Goal: Information Seeking & Learning: Learn about a topic

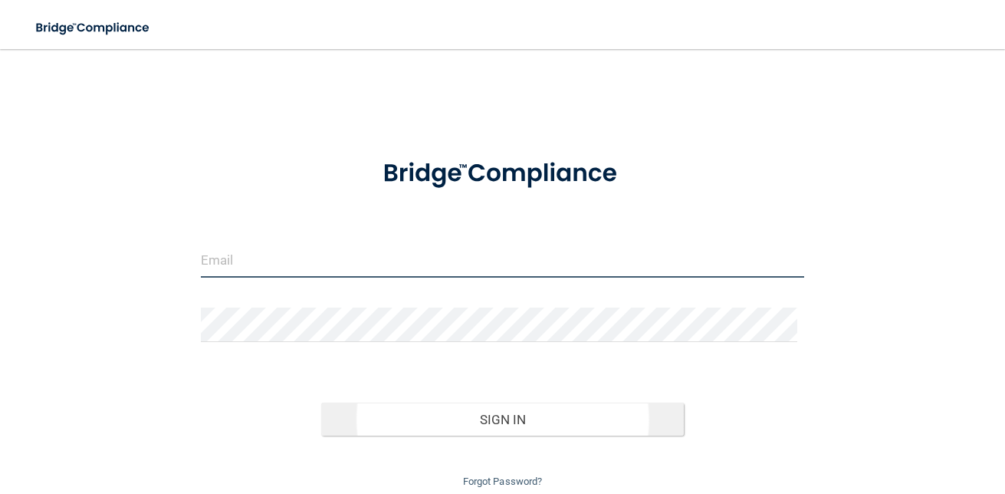
type input "[EMAIL_ADDRESS][DOMAIN_NAME]"
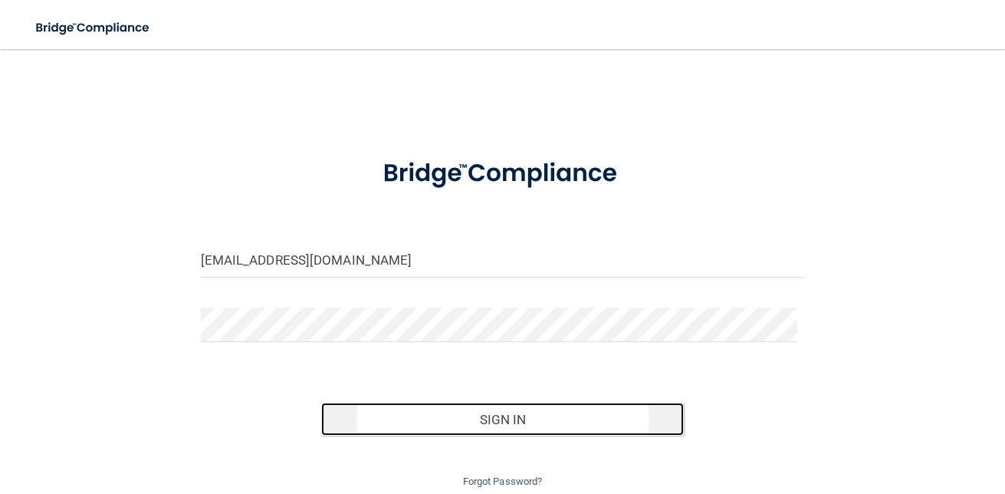
click at [452, 412] on button "Sign In" at bounding box center [502, 419] width 363 height 34
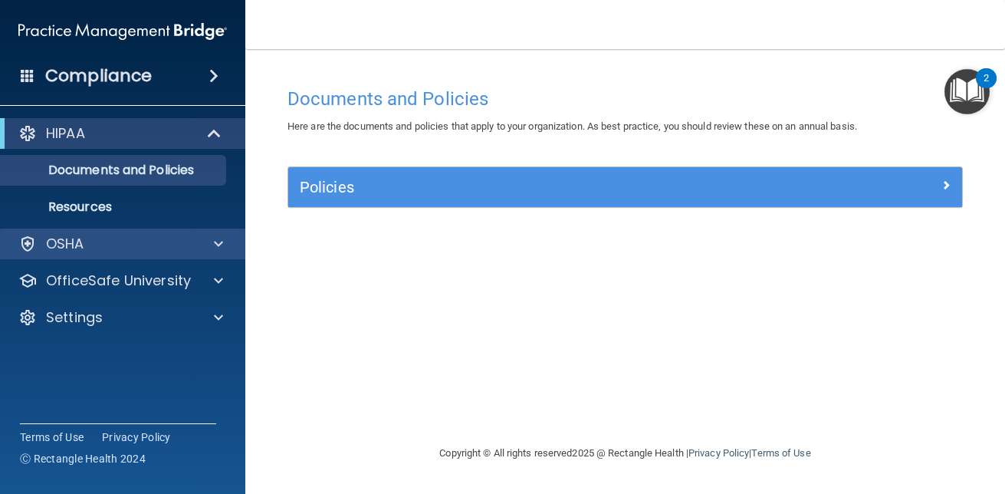
click at [110, 230] on div "OSHA" at bounding box center [123, 243] width 246 height 31
click at [197, 247] on div at bounding box center [216, 244] width 38 height 18
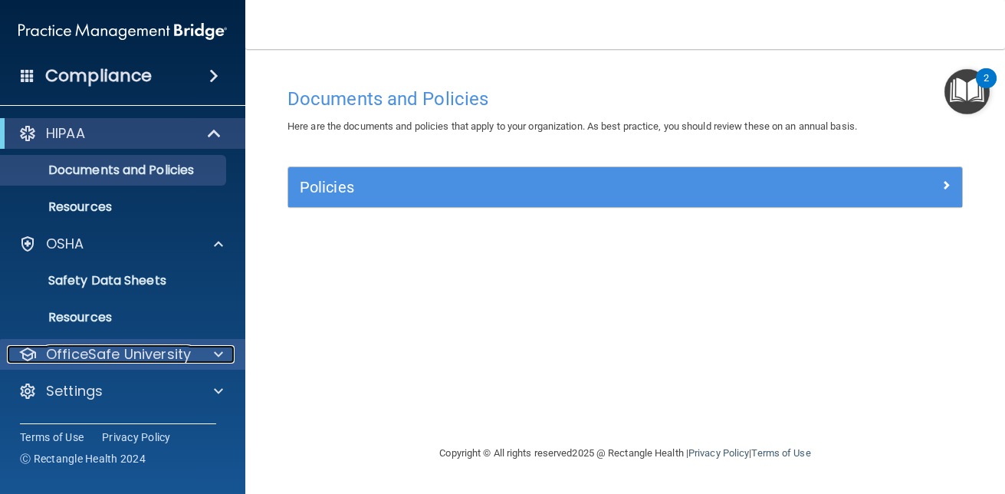
click at [141, 360] on p "OfficeSafe University" at bounding box center [118, 354] width 145 height 18
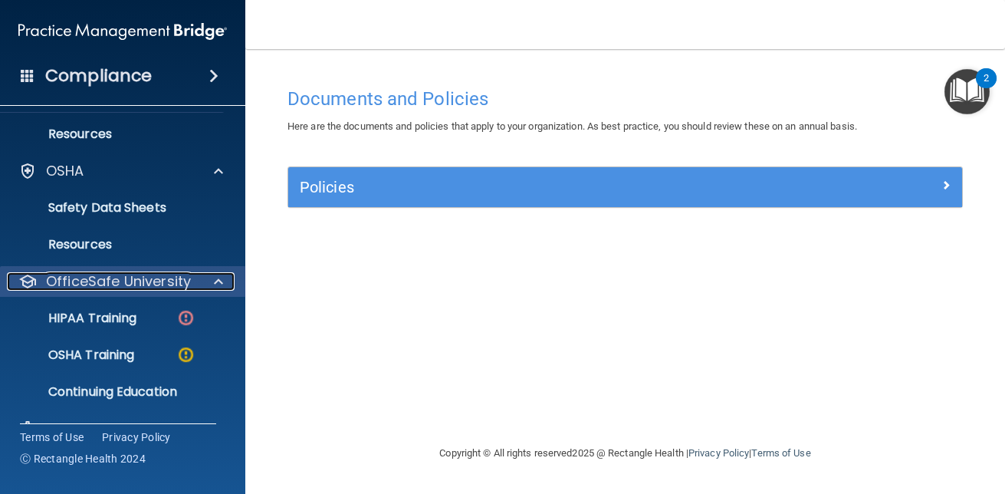
scroll to position [106, 0]
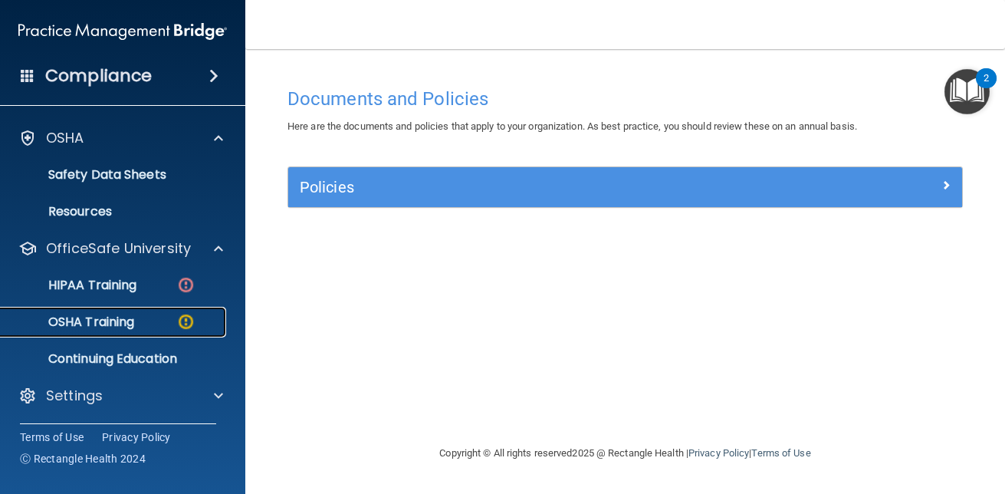
click at [133, 317] on p "OSHA Training" at bounding box center [72, 321] width 124 height 15
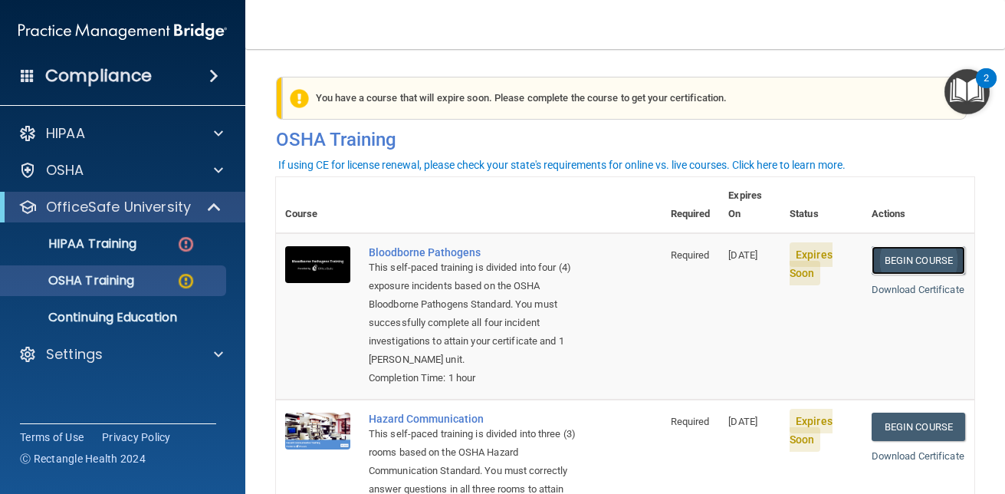
click at [887, 246] on link "Begin Course" at bounding box center [919, 260] width 94 height 28
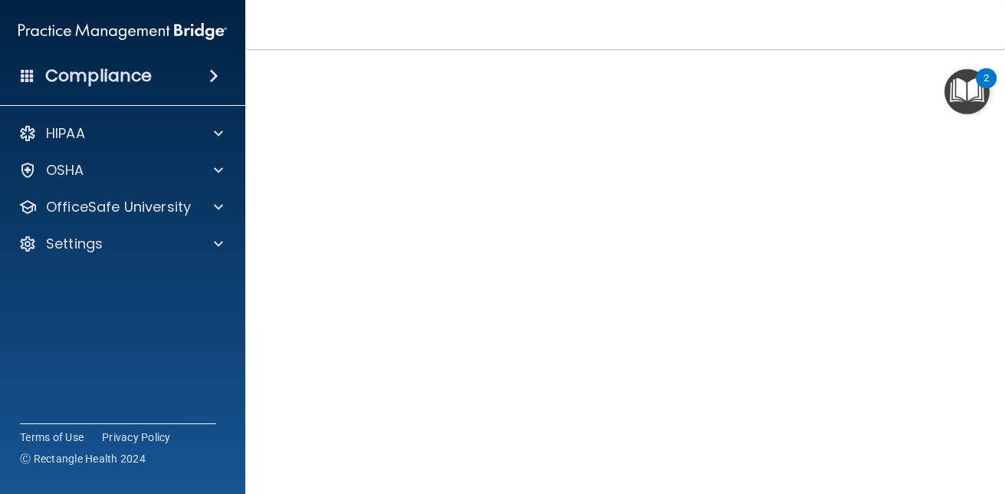
scroll to position [60, 0]
drag, startPoint x: 993, startPoint y: 319, endPoint x: 1001, endPoint y: 193, distance: 126.0
click at [1001, 193] on main "Bloodborne Pathogens Training This course doesn’t expire until 08/27/2025. Are …" at bounding box center [625, 271] width 760 height 445
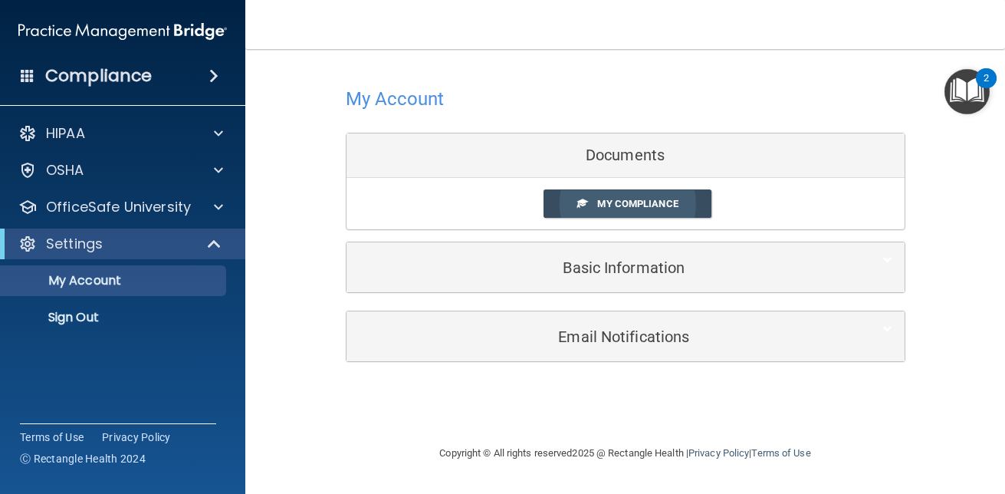
click at [642, 203] on span "My Compliance" at bounding box center [637, 203] width 80 height 11
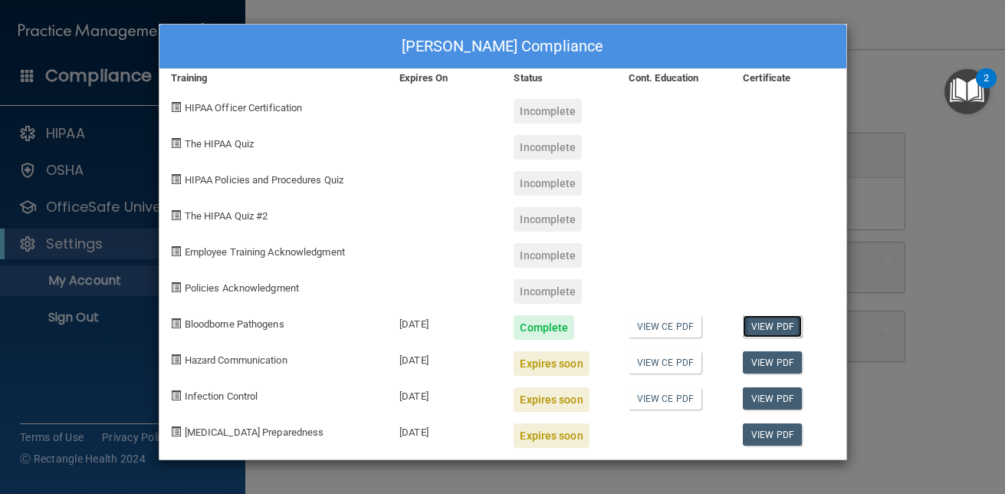
click at [750, 329] on link "View PDF" at bounding box center [772, 326] width 59 height 22
click at [402, 358] on div "08/27/2025" at bounding box center [445, 358] width 114 height 36
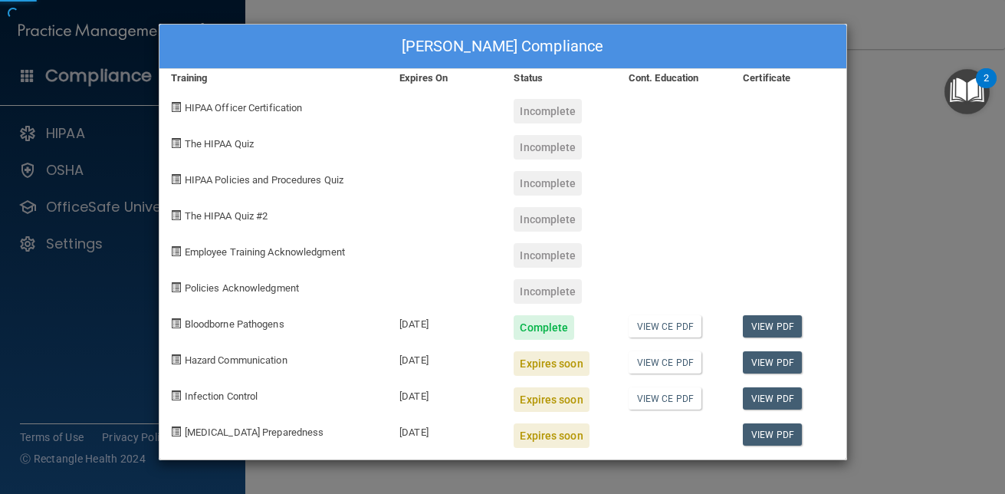
click at [899, 211] on div "Heather Reniere's Compliance Training Expires On Status Cont. Education Certifi…" at bounding box center [502, 247] width 1005 height 494
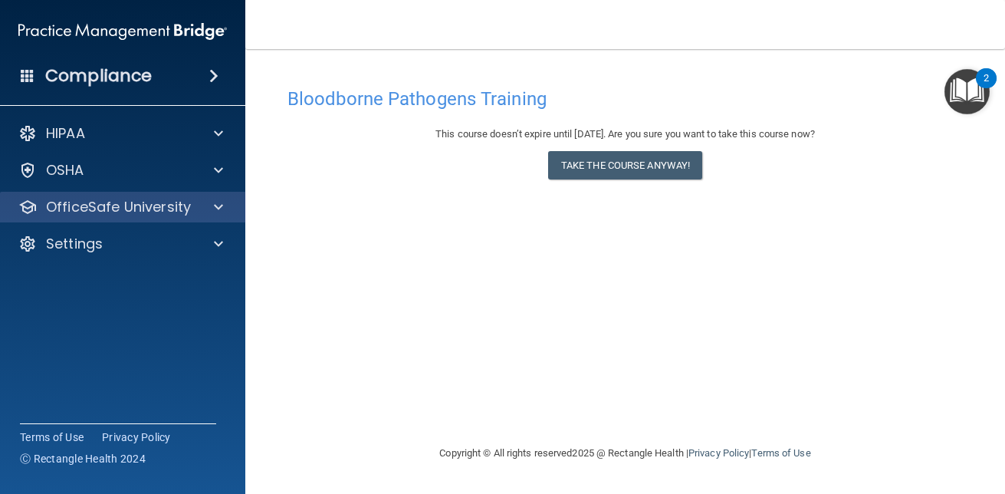
click at [144, 195] on div "OfficeSafe University" at bounding box center [123, 207] width 246 height 31
click at [195, 210] on div "OfficeSafe University" at bounding box center [102, 207] width 190 height 18
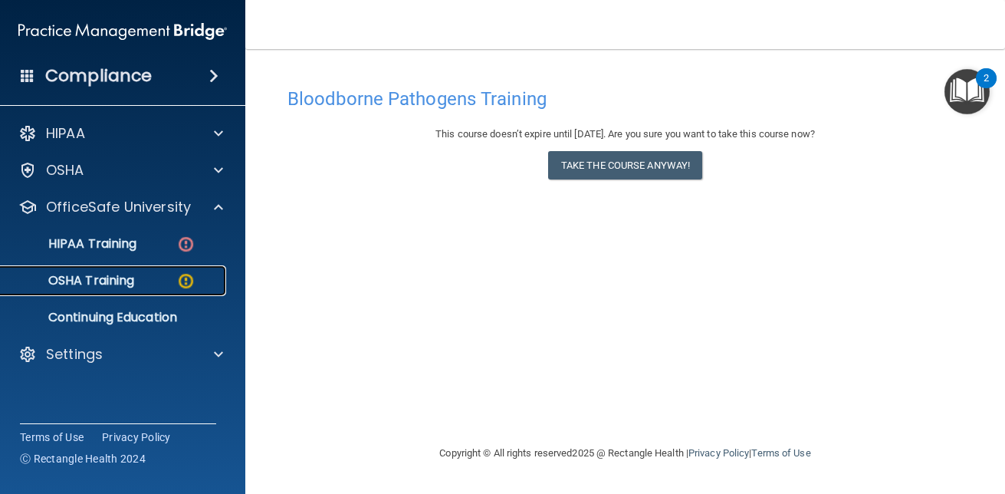
click at [153, 285] on div "OSHA Training" at bounding box center [114, 280] width 209 height 15
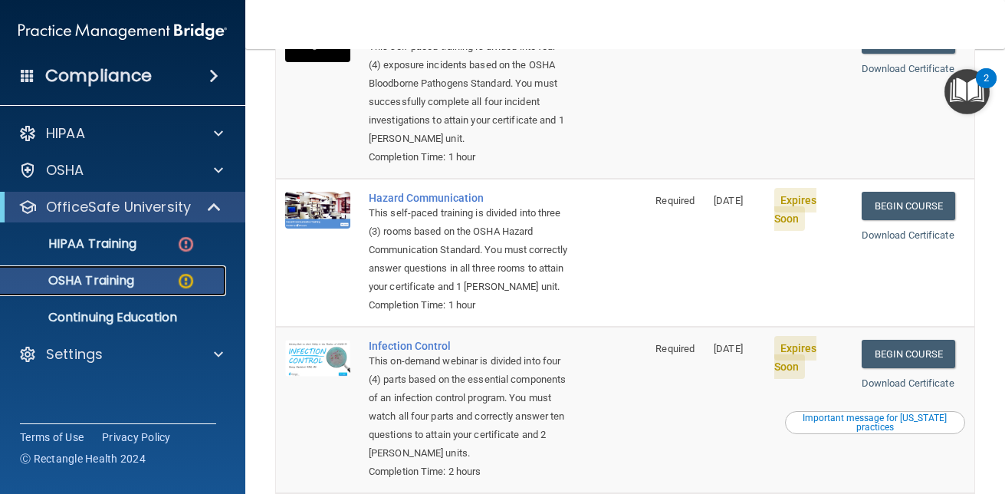
scroll to position [236, 0]
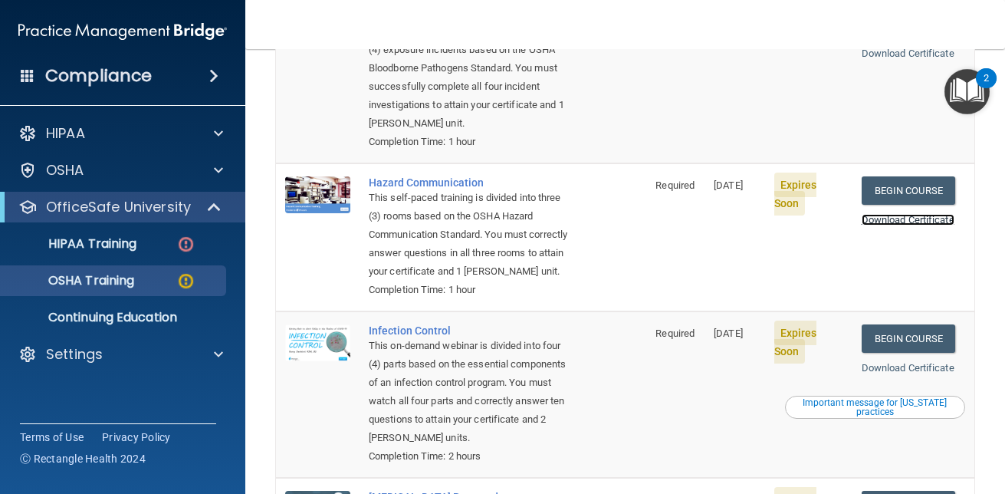
click at [895, 214] on link "Download Certificate" at bounding box center [908, 219] width 93 height 11
click at [900, 176] on link "Begin Course" at bounding box center [909, 190] width 94 height 28
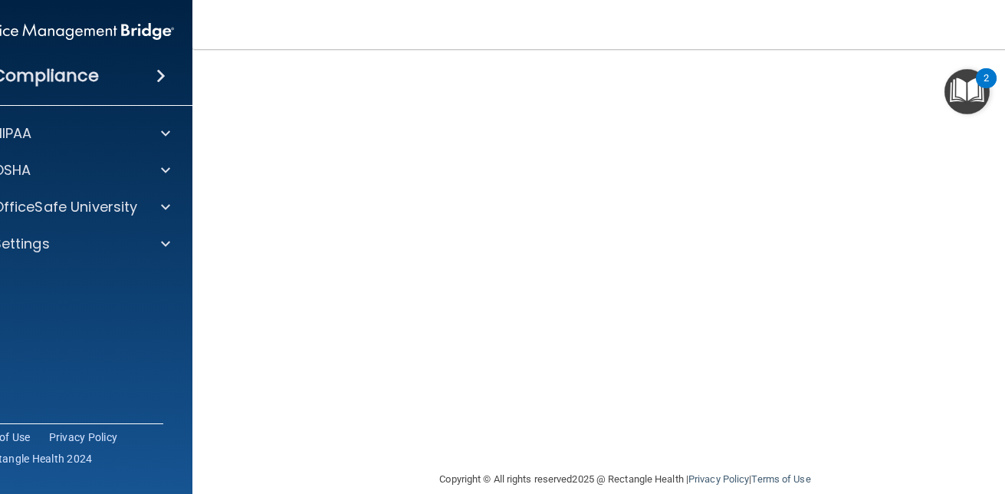
scroll to position [83, 0]
click at [205, 258] on main "Hazard Communication Training This course doesn’t expire until 08/27/2025. Are …" at bounding box center [625, 271] width 866 height 445
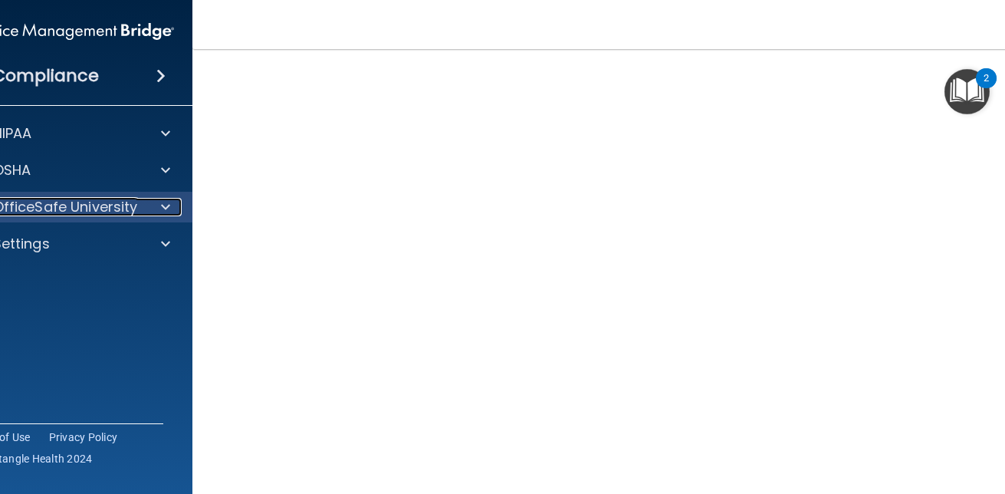
click at [163, 204] on span at bounding box center [165, 207] width 9 height 18
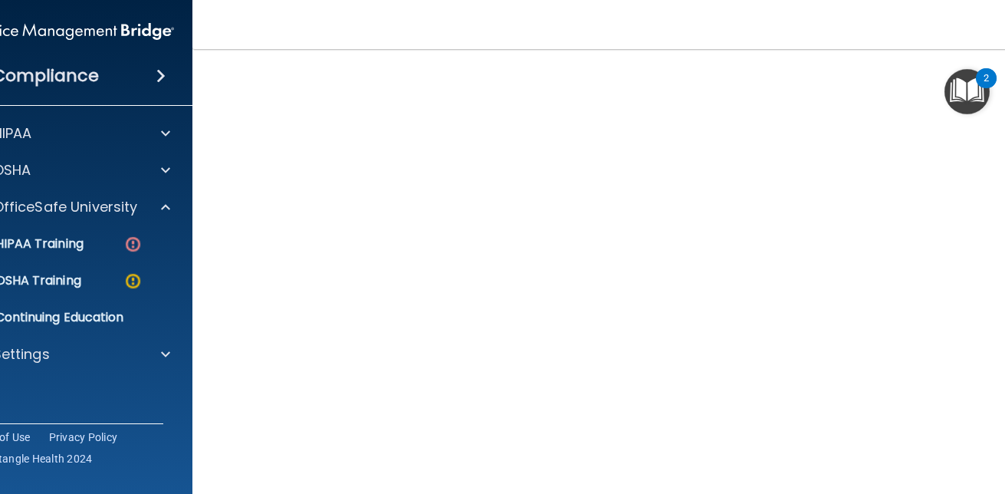
click at [192, 457] on main "Hazard Communication Training This course doesn’t expire until 08/27/2025. Are …" at bounding box center [625, 271] width 866 height 445
click at [88, 271] on link "OSHA Training" at bounding box center [52, 280] width 241 height 31
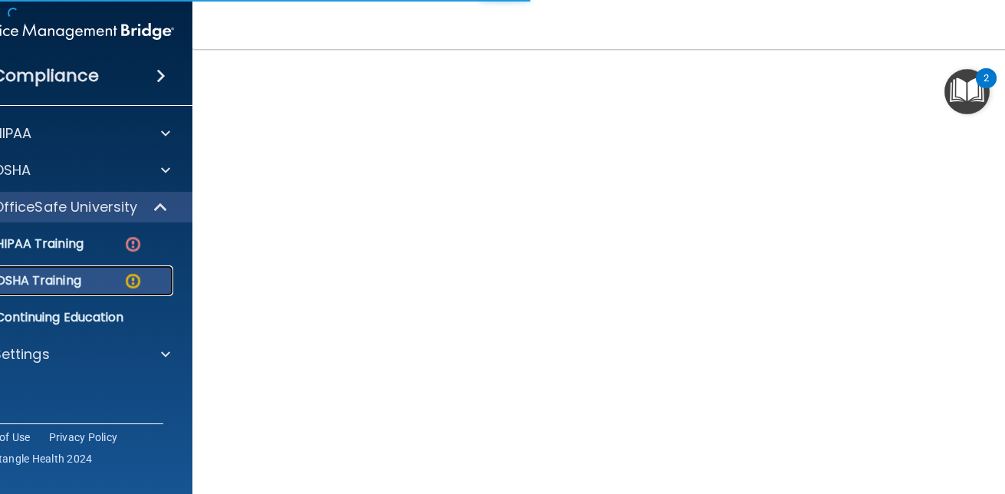
click at [88, 271] on link "OSHA Training" at bounding box center [52, 280] width 241 height 31
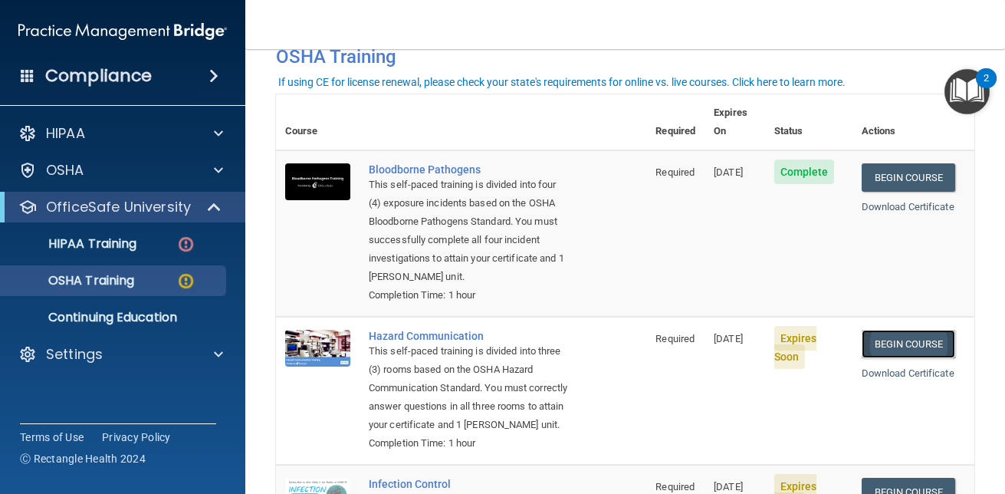
click at [882, 330] on link "Begin Course" at bounding box center [909, 344] width 94 height 28
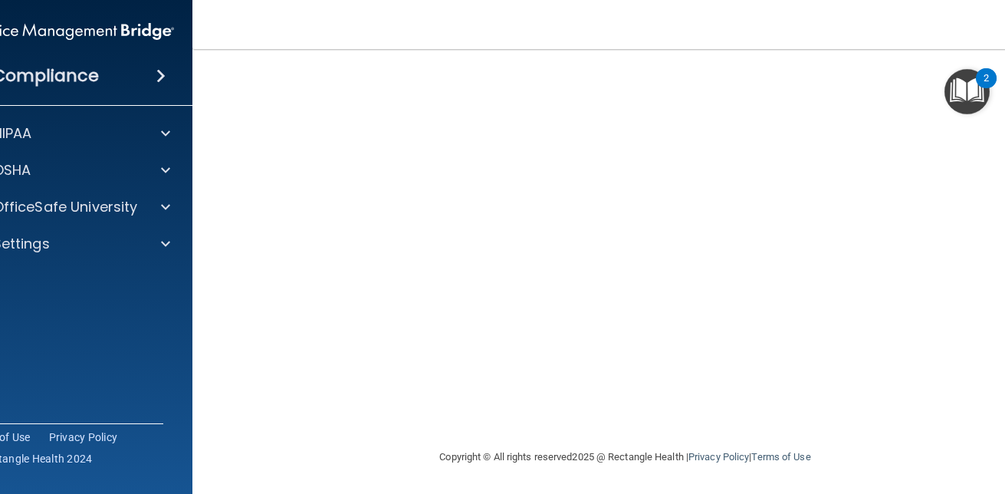
scroll to position [83, 0]
click at [964, 80] on img "Open Resource Center, 2 new notifications" at bounding box center [967, 91] width 45 height 45
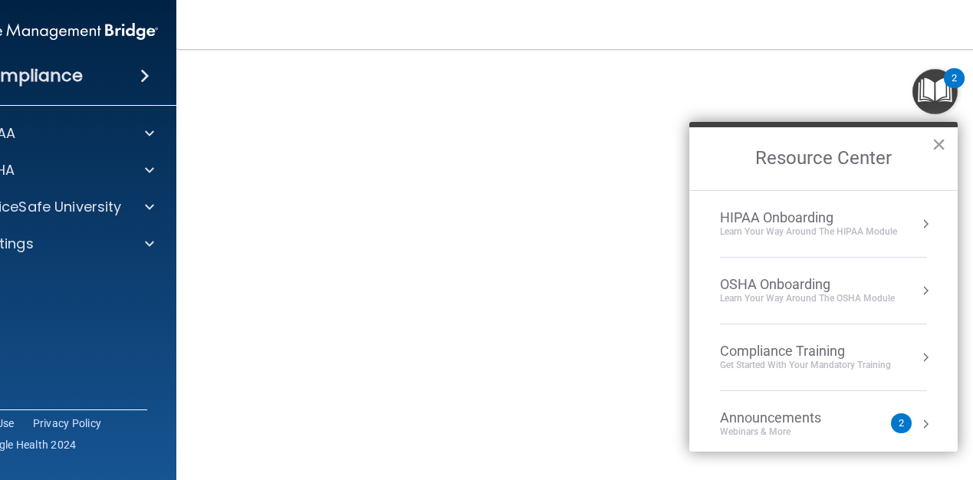
click at [938, 150] on button "×" at bounding box center [938, 144] width 15 height 25
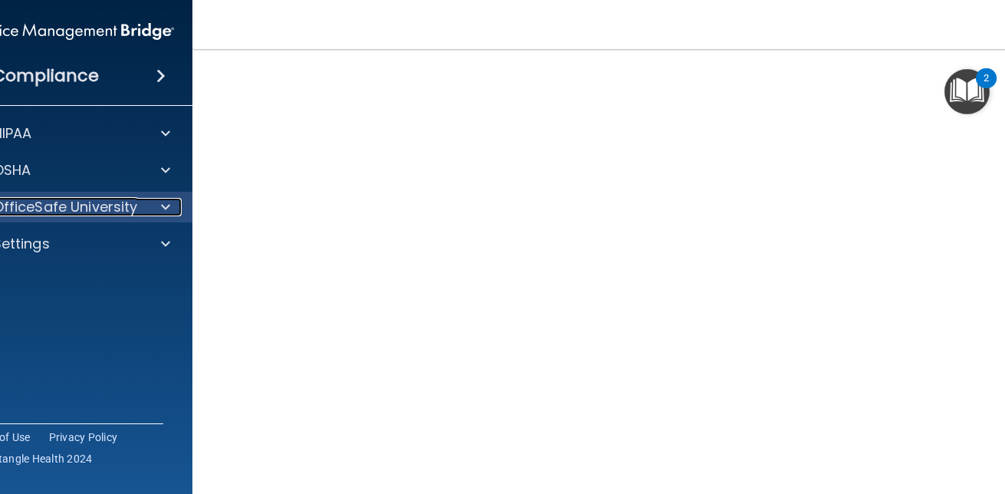
click at [47, 212] on p "OfficeSafe University" at bounding box center [65, 207] width 145 height 18
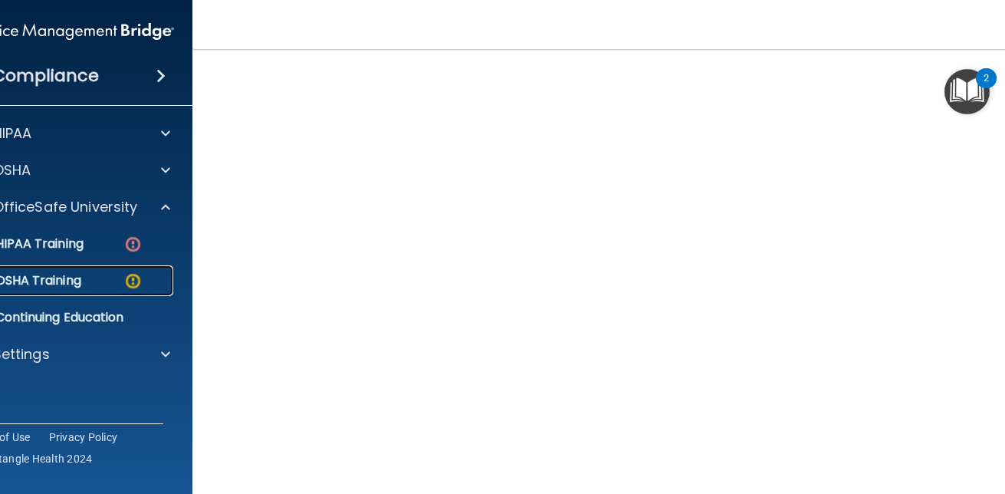
click at [126, 273] on img at bounding box center [132, 280] width 19 height 19
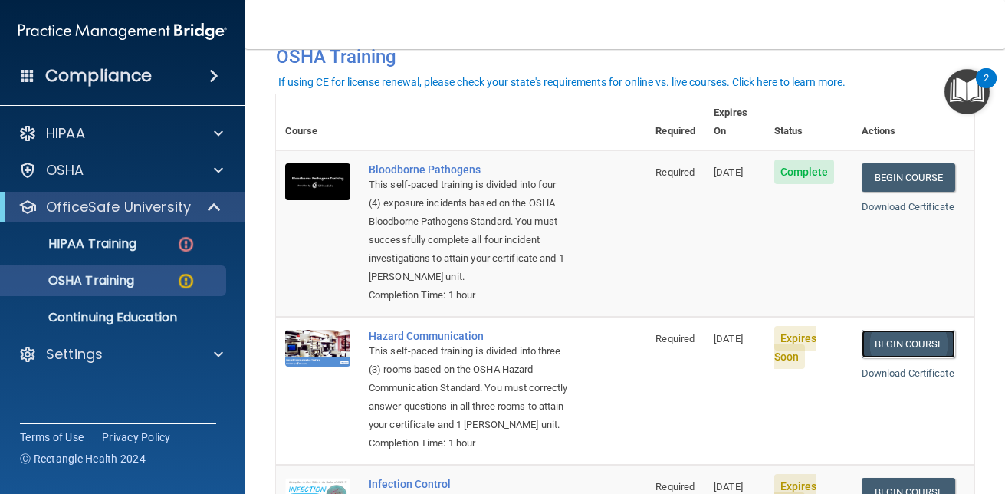
click at [885, 330] on link "Begin Course" at bounding box center [909, 344] width 94 height 28
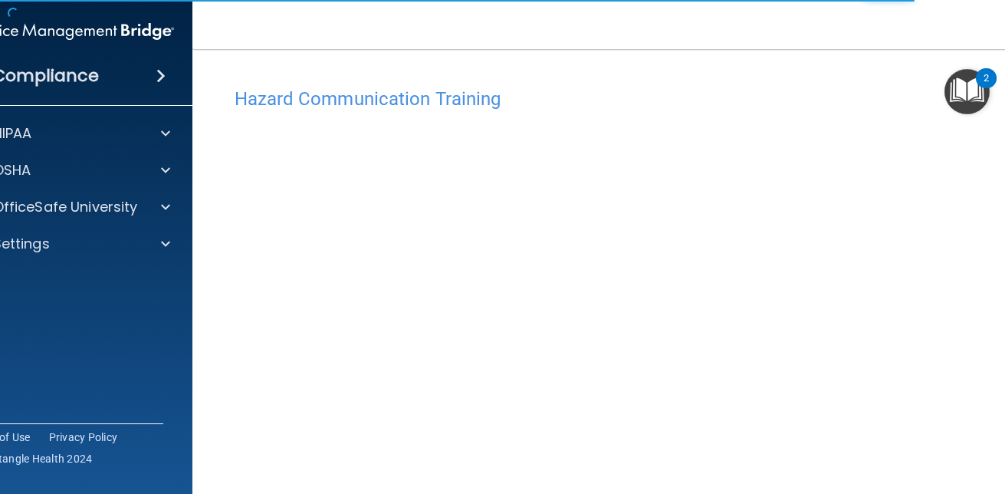
scroll to position [83, 0]
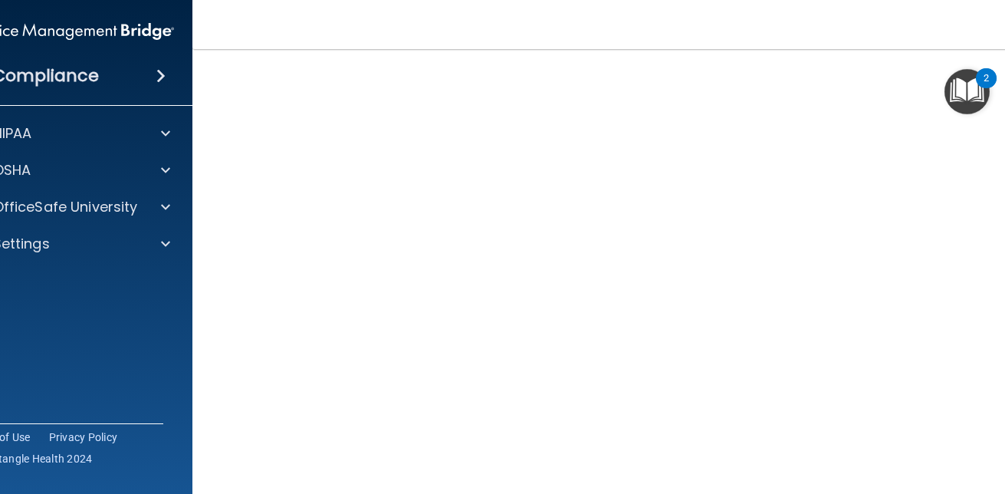
click at [964, 90] on img "Open Resource Center, 2 new notifications" at bounding box center [967, 91] width 45 height 45
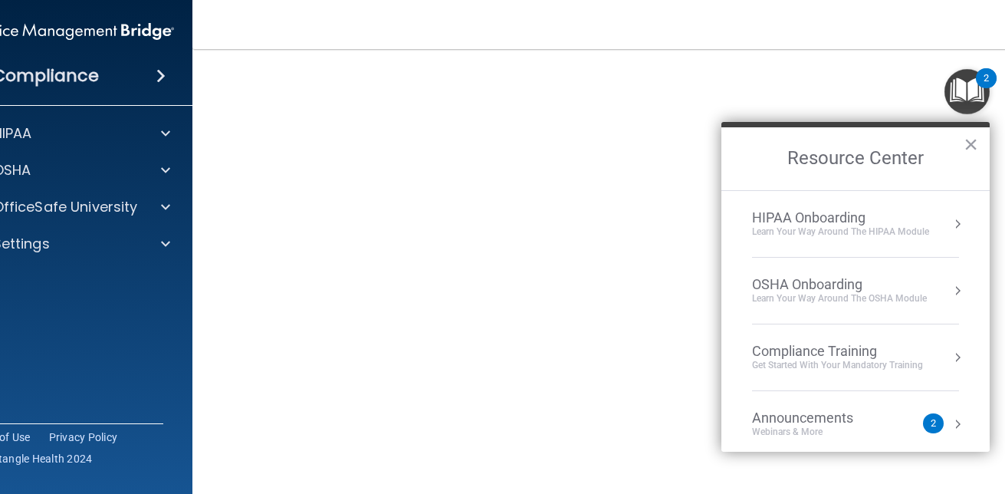
click at [825, 301] on div "Learn your way around the OSHA module" at bounding box center [839, 298] width 175 height 13
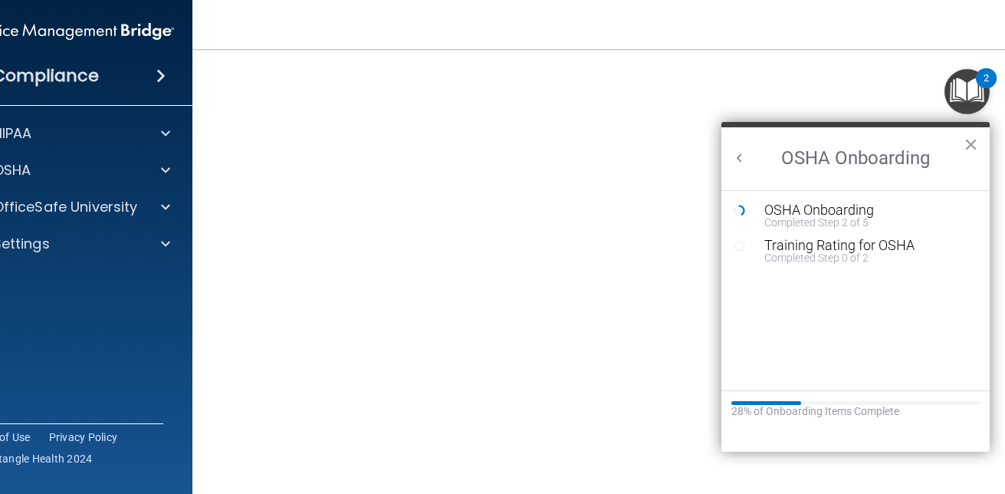
scroll to position [0, 0]
click at [833, 214] on div "OSHA Onboarding" at bounding box center [866, 210] width 205 height 14
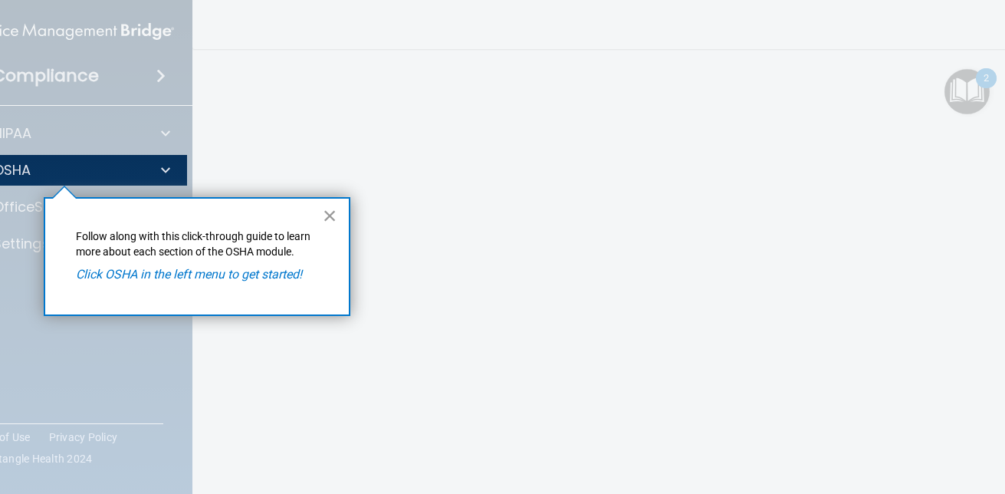
click at [328, 219] on button "×" at bounding box center [330, 215] width 15 height 25
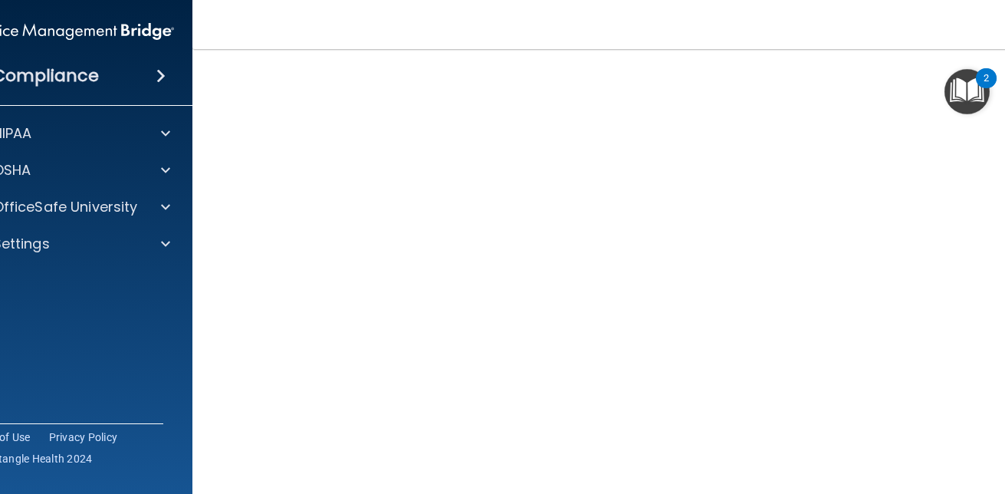
click at [17, 83] on h4 "Compliance" at bounding box center [45, 75] width 107 height 21
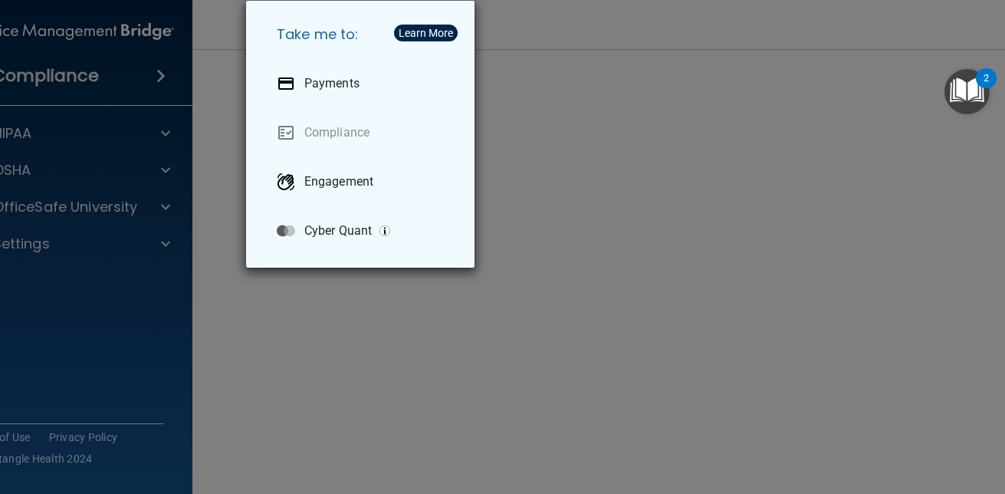
click at [273, 373] on div "Take me to: Payments Compliance Engagement Cyber Quant" at bounding box center [502, 247] width 1005 height 494
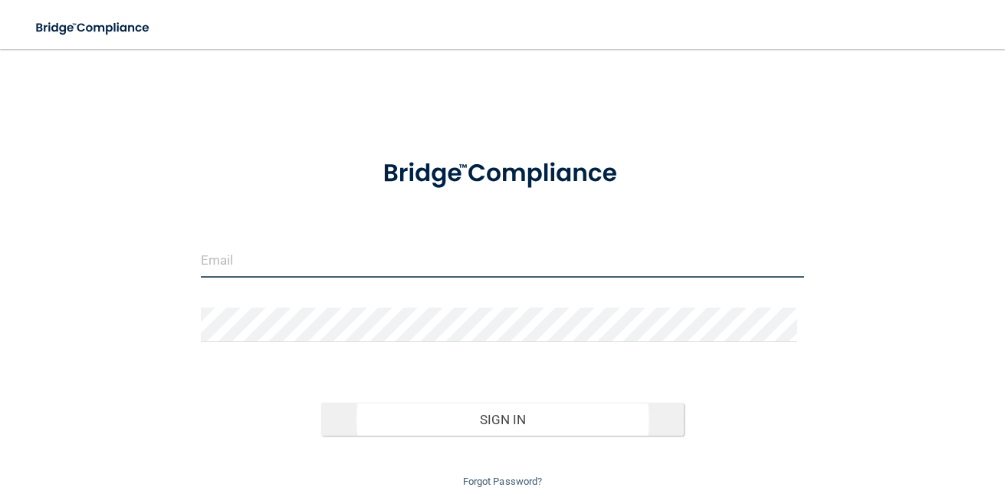
type input "[EMAIL_ADDRESS][DOMAIN_NAME]"
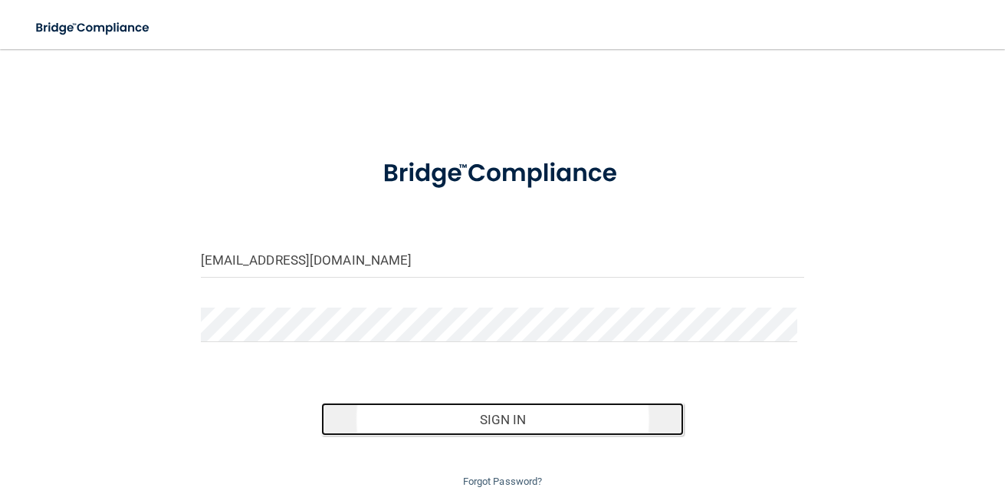
click at [478, 421] on button "Sign In" at bounding box center [502, 419] width 363 height 34
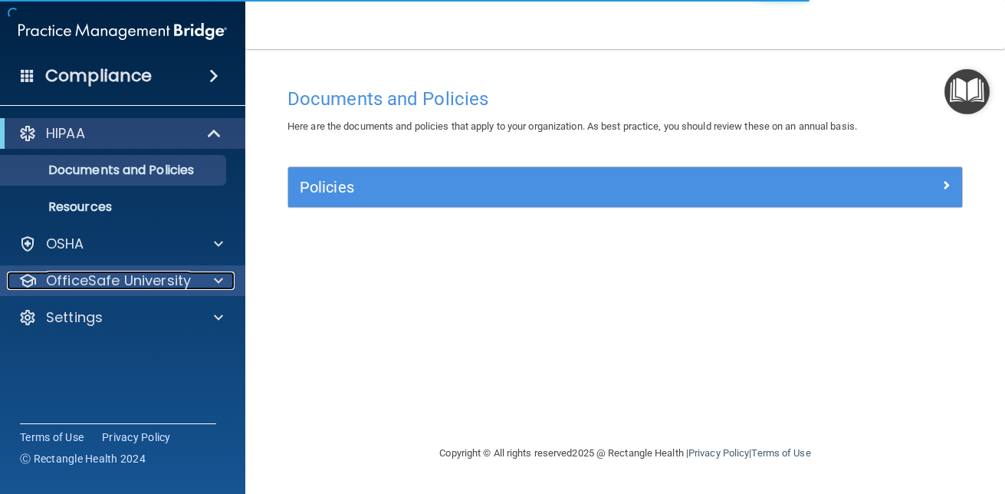
click at [145, 284] on p "OfficeSafe University" at bounding box center [118, 280] width 145 height 18
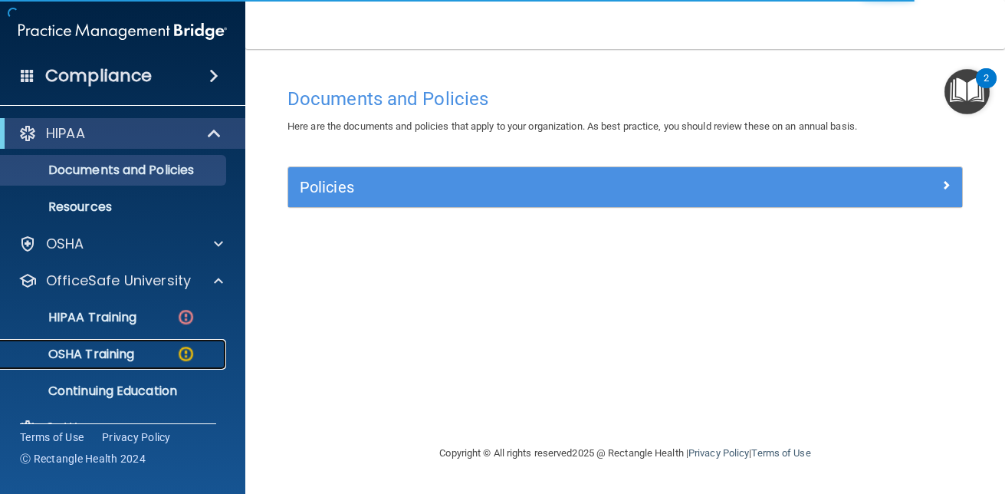
click at [142, 356] on div "OSHA Training" at bounding box center [114, 354] width 209 height 15
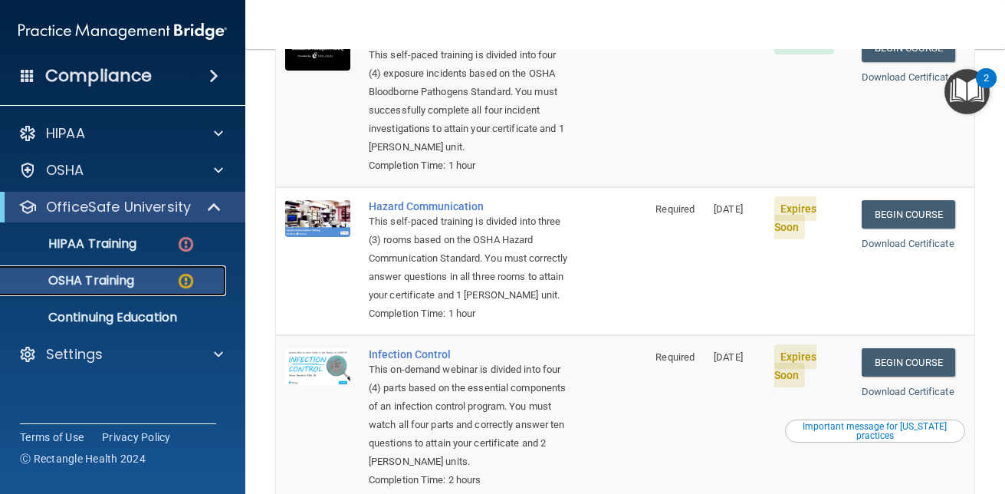
scroll to position [209, 0]
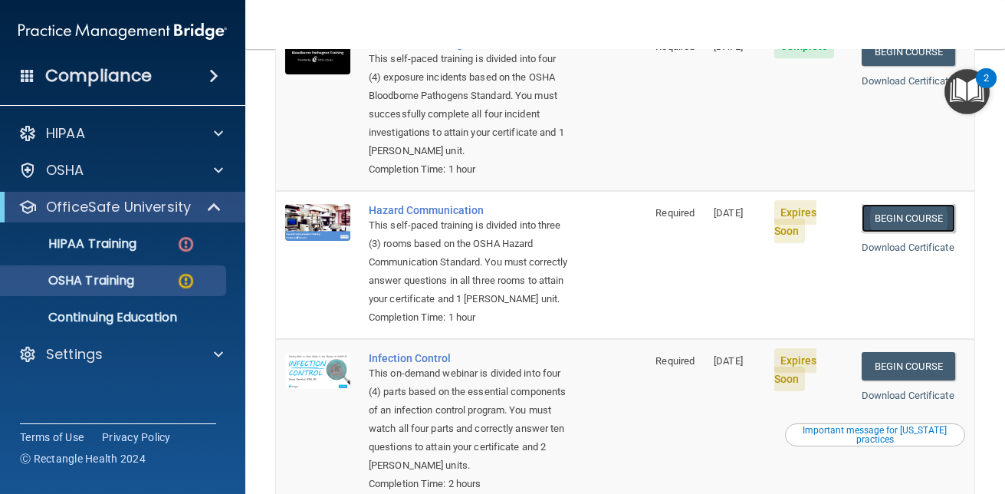
click at [882, 204] on link "Begin Course" at bounding box center [909, 218] width 94 height 28
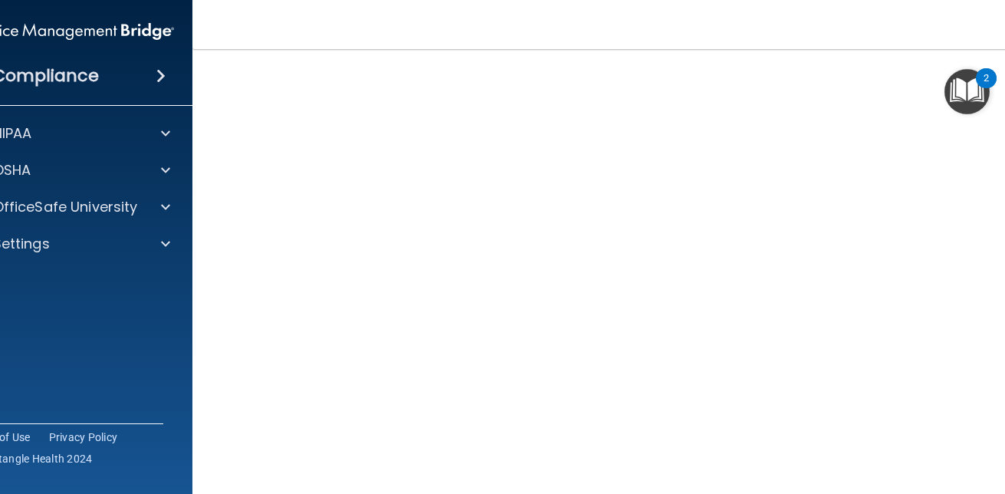
scroll to position [83, 0]
drag, startPoint x: 215, startPoint y: 423, endPoint x: 225, endPoint y: 268, distance: 155.1
click at [225, 268] on main "Hazard Communication Training This course doesn’t expire until [DATE]. Are you …" at bounding box center [625, 271] width 866 height 445
click at [976, 95] on img "Open Resource Center, 2 new notifications" at bounding box center [967, 91] width 45 height 45
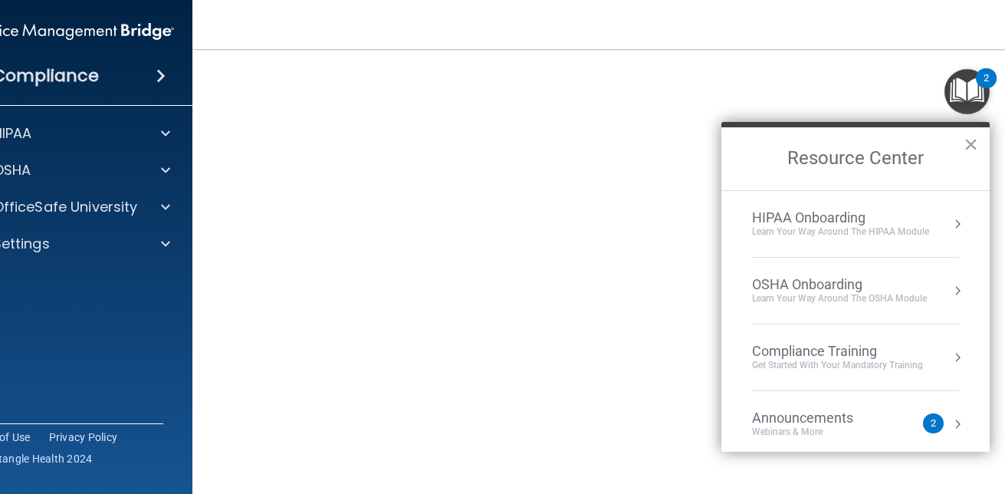
click at [951, 295] on button "Resource Center" at bounding box center [957, 290] width 15 height 15
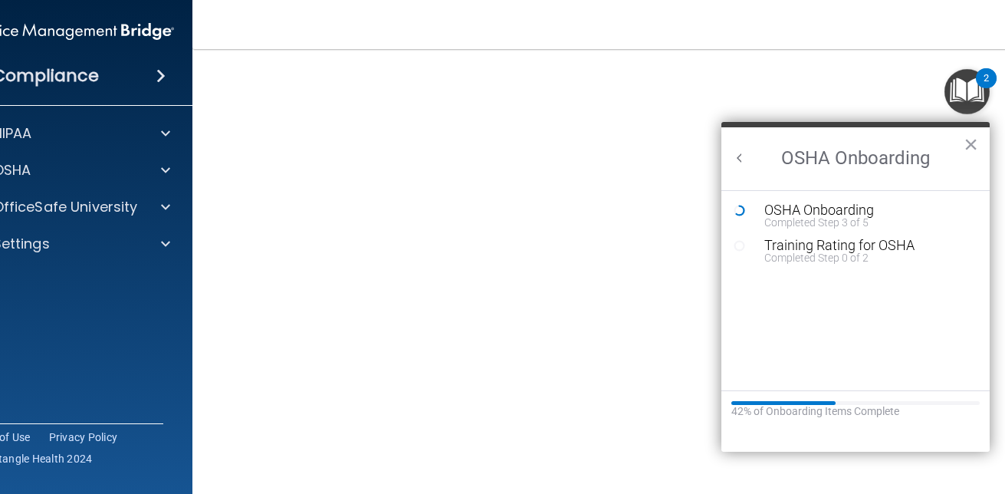
scroll to position [0, 0]
click at [863, 222] on div "Completed Step 3 of 5" at bounding box center [866, 222] width 205 height 11
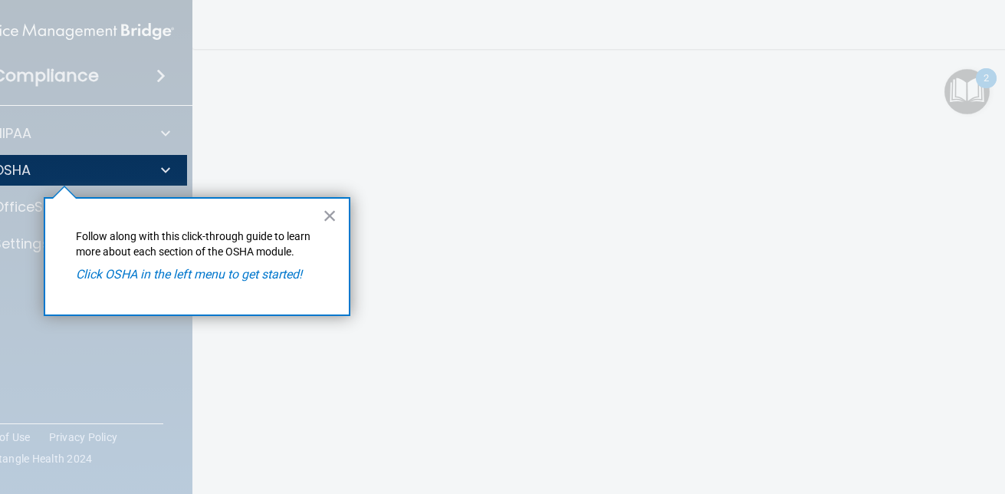
click at [261, 277] on em "Click OSHA in the left menu to get started!" at bounding box center [189, 274] width 226 height 15
click at [333, 208] on button "×" at bounding box center [330, 215] width 15 height 25
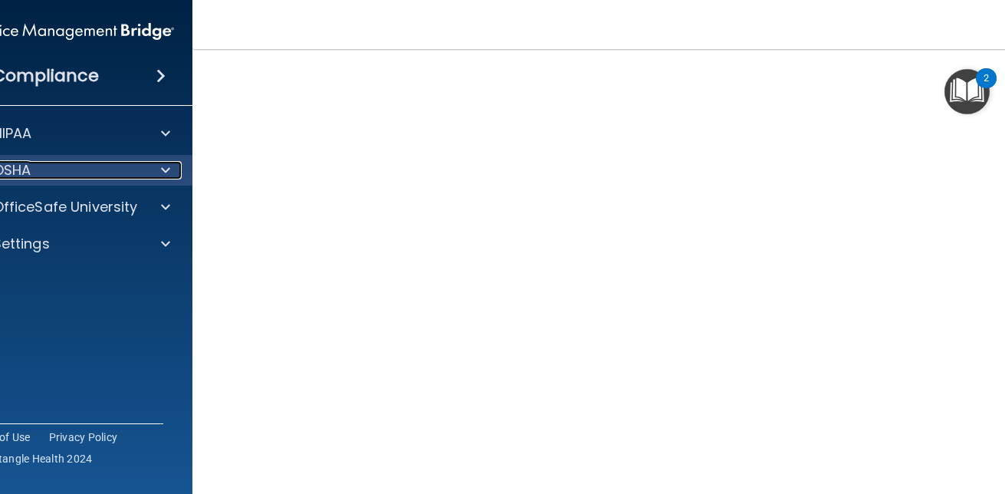
click at [88, 169] on div "OSHA" at bounding box center [49, 170] width 190 height 18
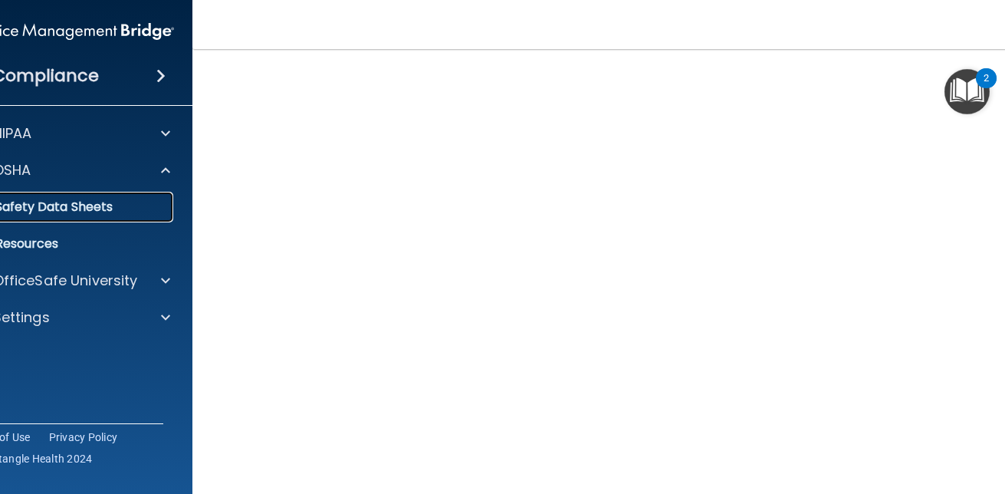
click at [75, 210] on p "Safety Data Sheets" at bounding box center [61, 206] width 209 height 15
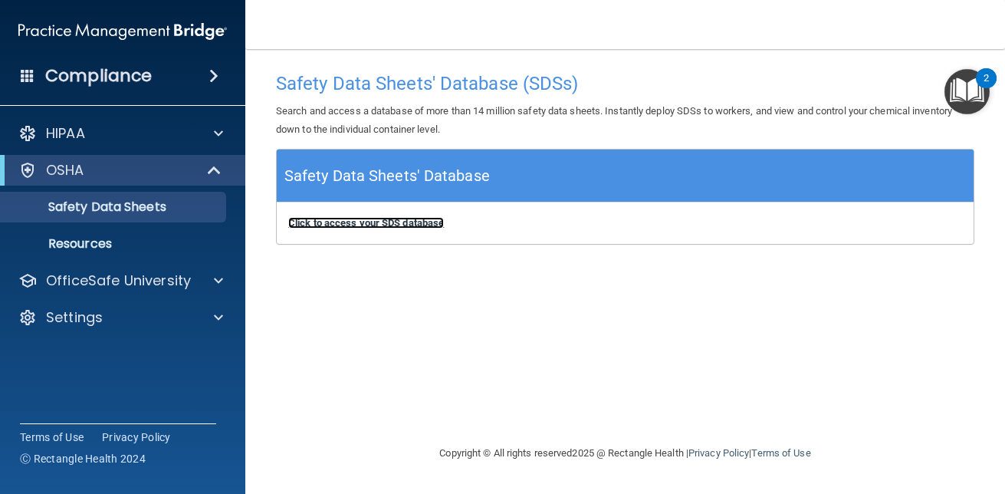
click at [330, 220] on b "Click to access your SDS database" at bounding box center [366, 222] width 156 height 11
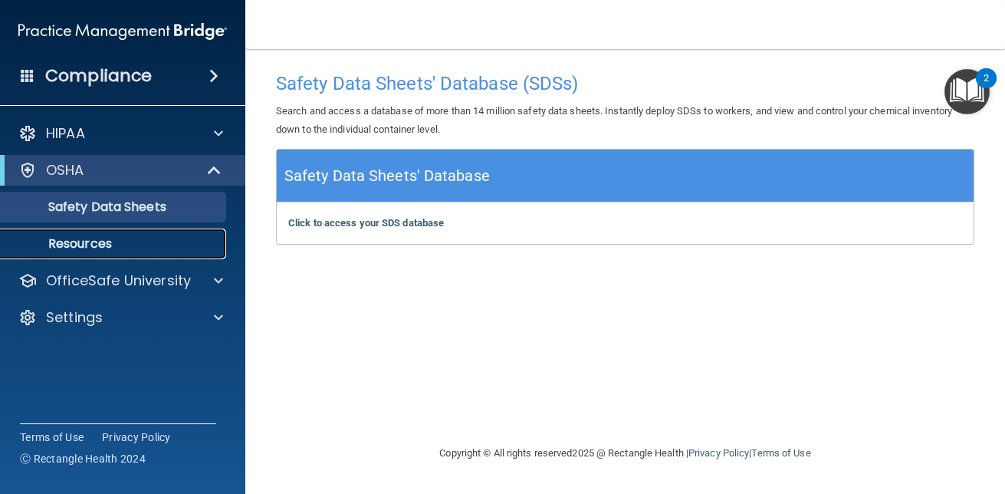
click at [80, 238] on p "Resources" at bounding box center [114, 243] width 209 height 15
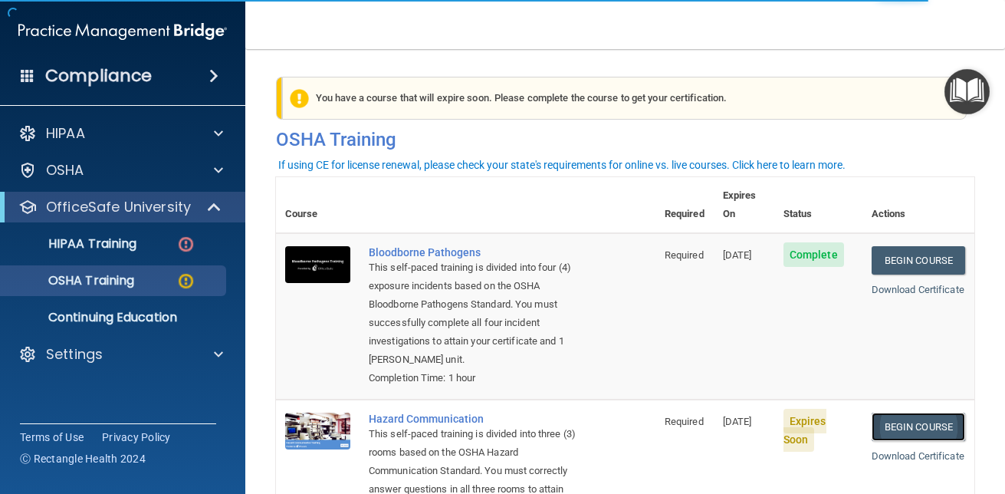
click at [881, 412] on link "Begin Course" at bounding box center [919, 426] width 94 height 28
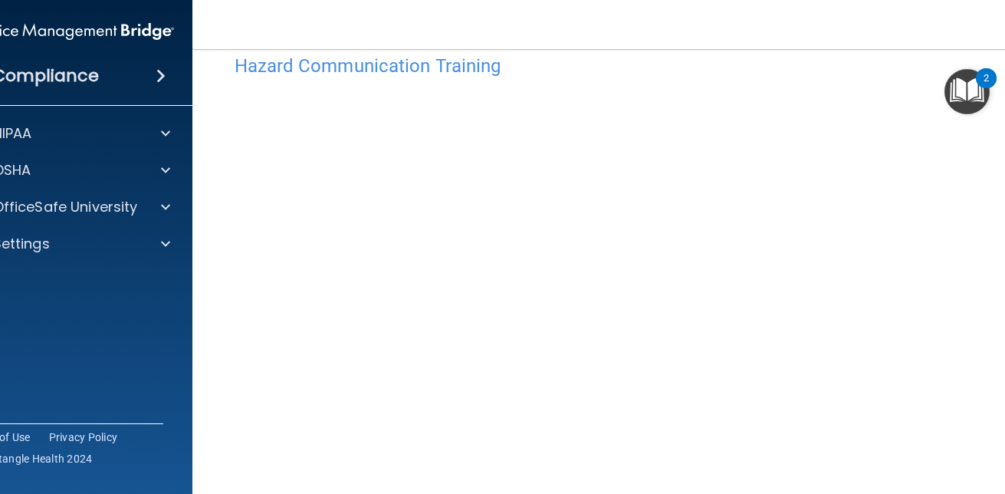
scroll to position [94, 0]
click at [206, 133] on main "Hazard Communication Training This course doesn’t expire until [DATE]. Are you …" at bounding box center [625, 271] width 866 height 445
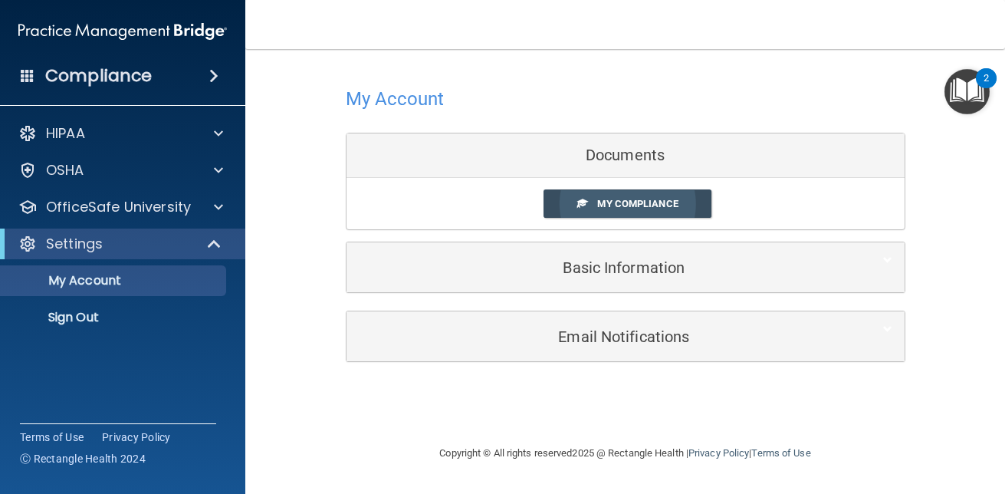
click at [581, 204] on span at bounding box center [582, 203] width 10 height 10
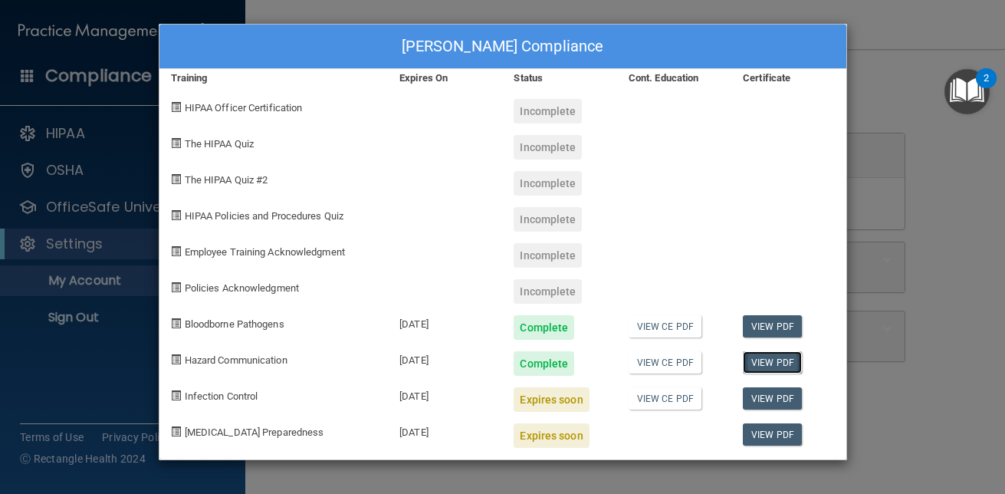
click at [770, 360] on link "View PDF" at bounding box center [772, 362] width 59 height 22
click at [126, 389] on div "Heather Reniere's Compliance Training Expires On Status Cont. Education Certifi…" at bounding box center [502, 247] width 1005 height 494
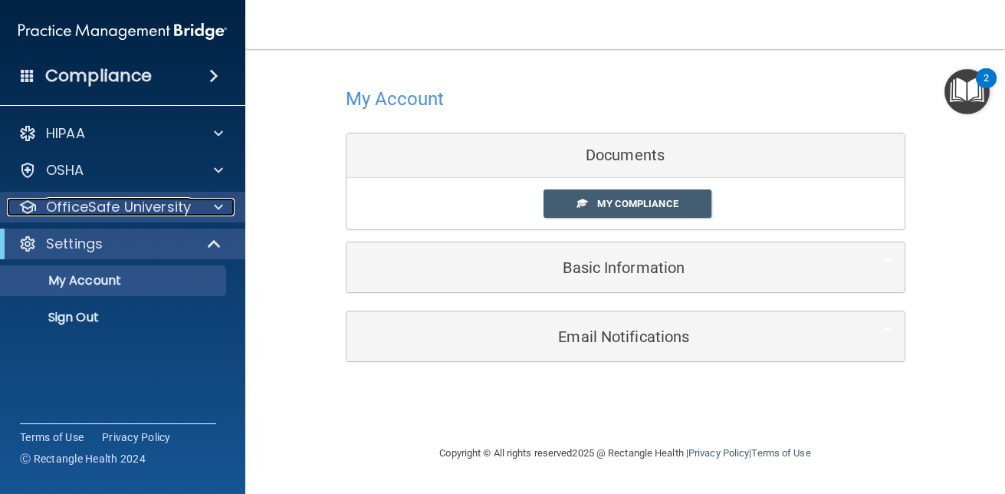
click at [167, 207] on p "OfficeSafe University" at bounding box center [118, 207] width 145 height 18
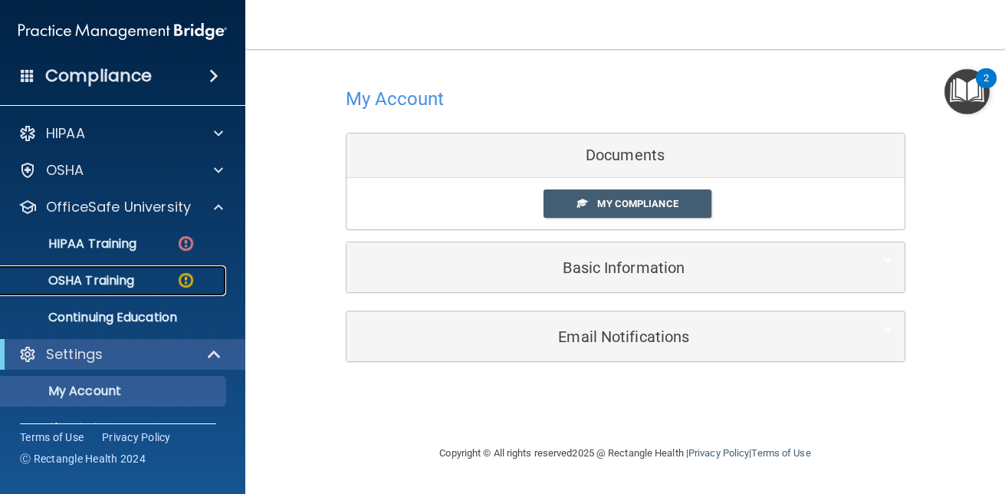
click at [163, 294] on link "OSHA Training" at bounding box center [105, 280] width 241 height 31
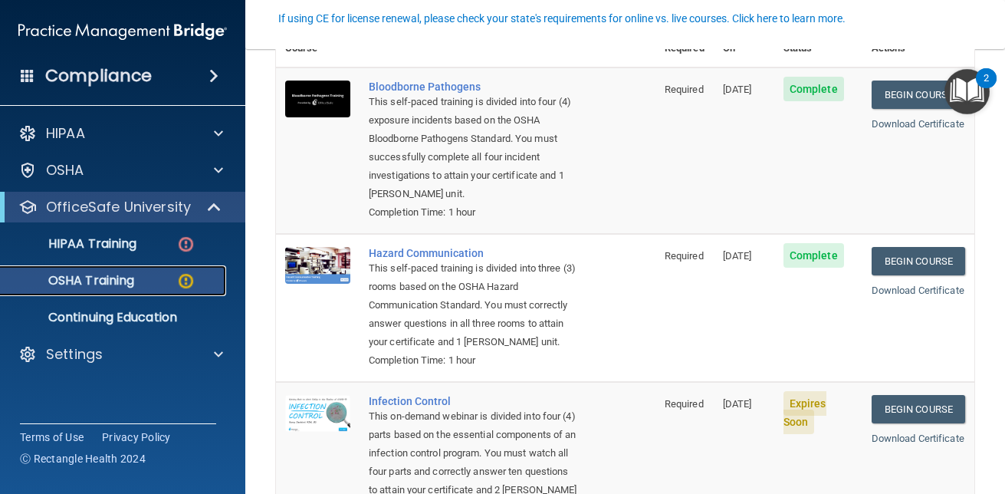
scroll to position [166, 0]
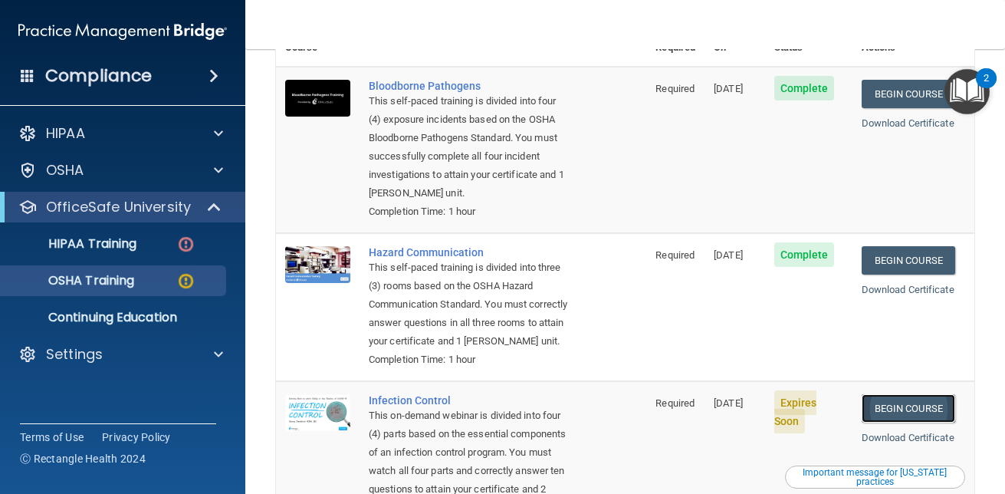
click at [886, 413] on link "Begin Course" at bounding box center [909, 408] width 94 height 28
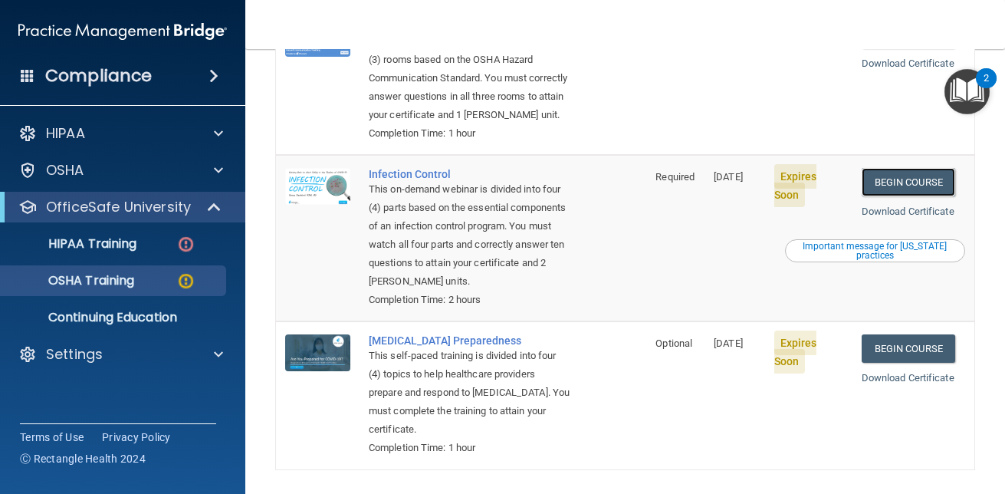
scroll to position [469, 0]
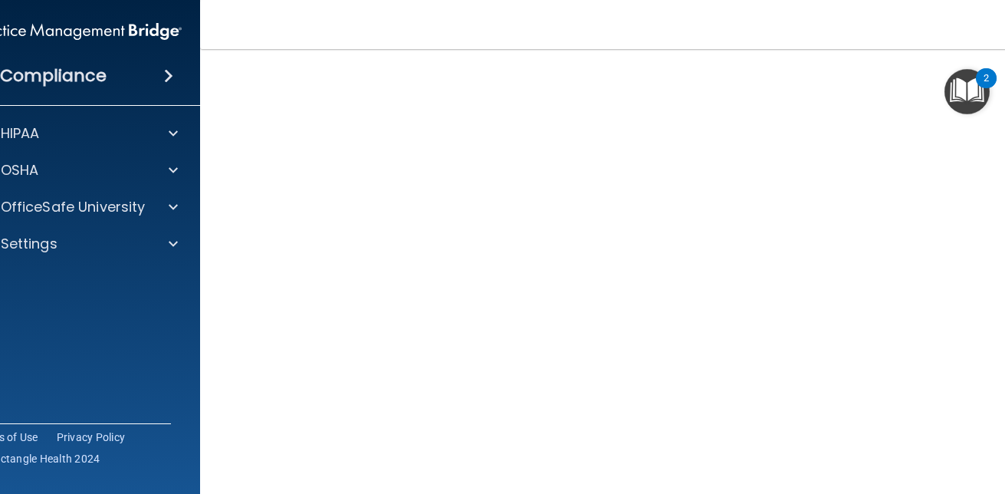
scroll to position [100, 0]
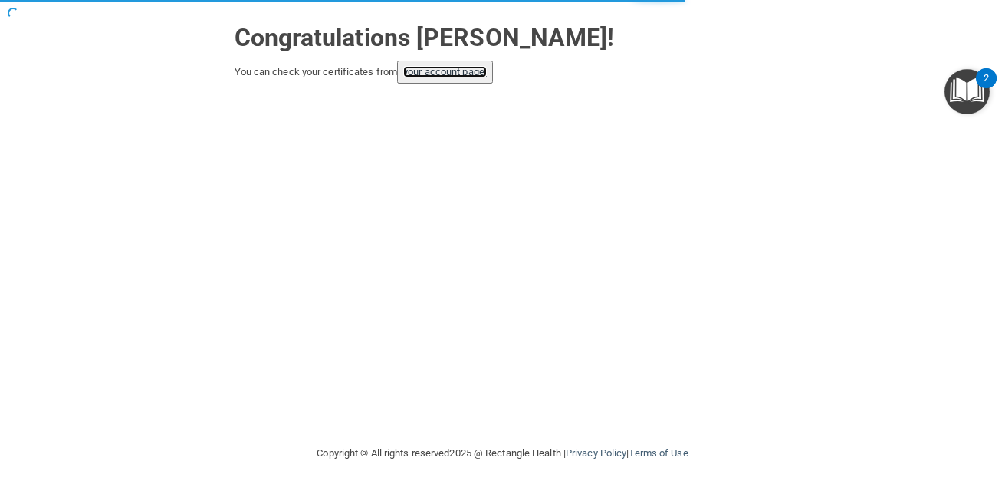
click at [451, 76] on link "your account page!" at bounding box center [445, 71] width 84 height 11
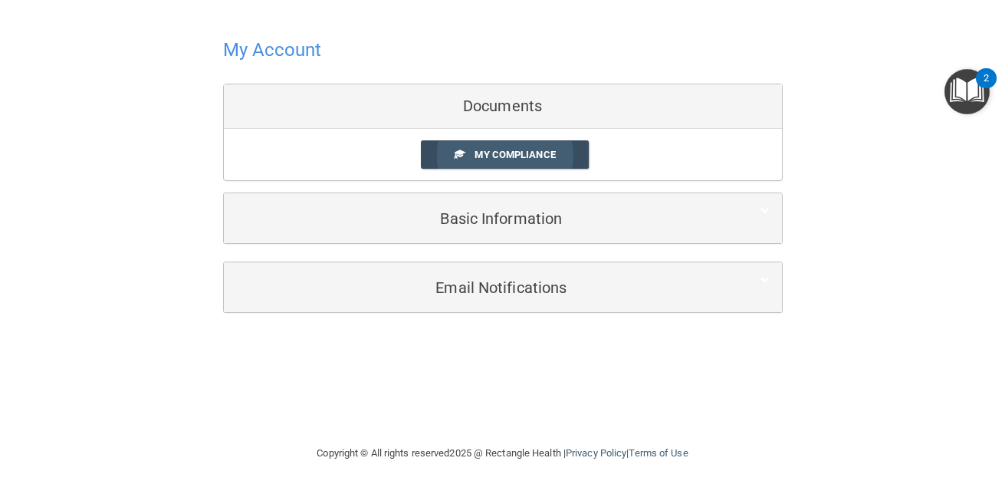
click at [455, 156] on span at bounding box center [460, 154] width 10 height 10
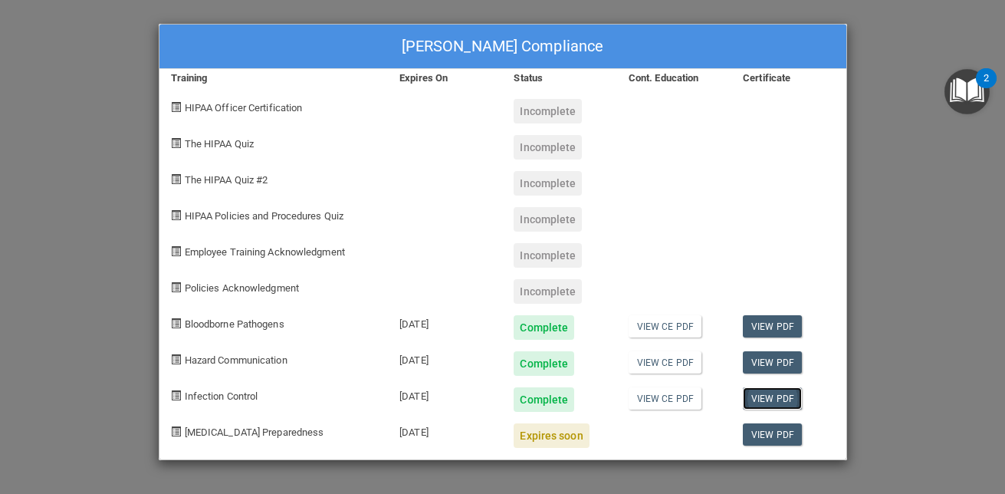
click at [753, 399] on link "View PDF" at bounding box center [772, 398] width 59 height 22
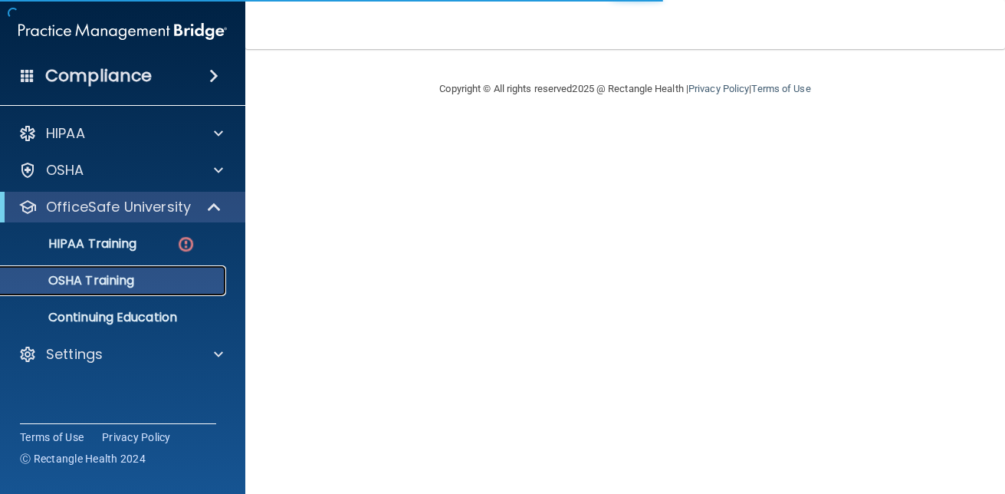
click at [156, 288] on link "OSHA Training" at bounding box center [105, 280] width 241 height 31
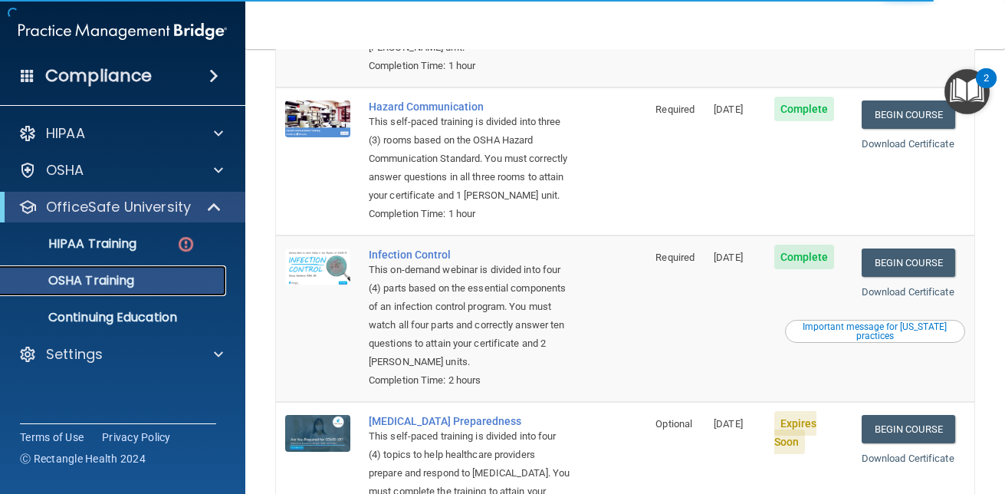
scroll to position [271, 0]
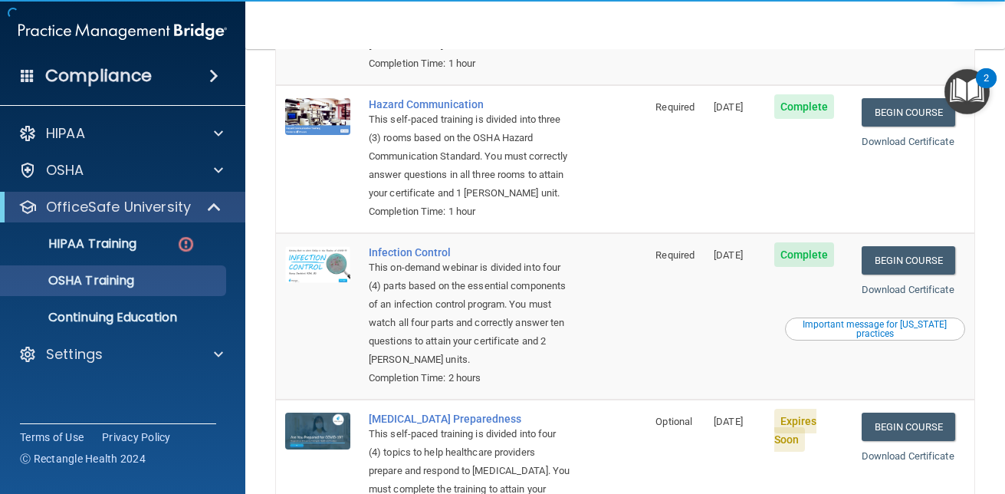
click at [980, 230] on main "You have a course that has expired or is incomplete. Please complete the course…" at bounding box center [625, 271] width 760 height 445
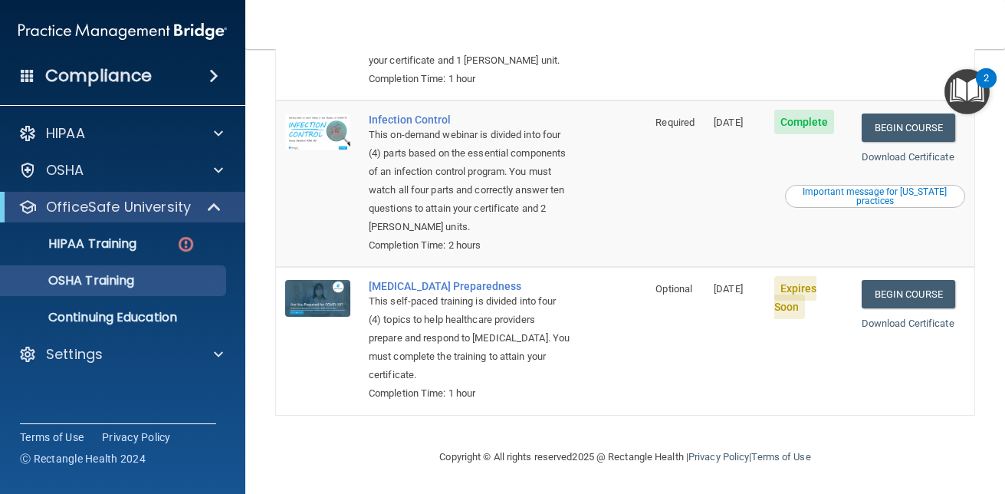
scroll to position [426, 0]
click at [878, 301] on link "Begin Course" at bounding box center [909, 294] width 94 height 28
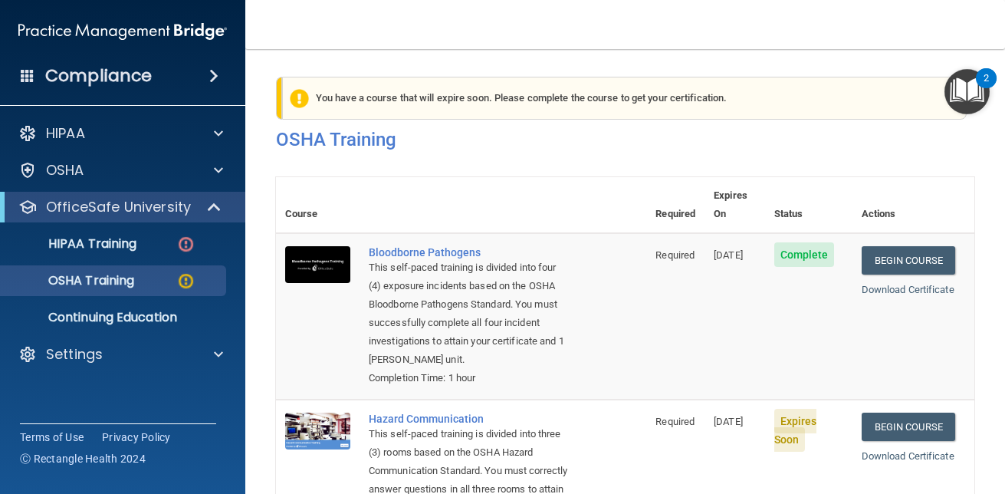
scroll to position [209, 0]
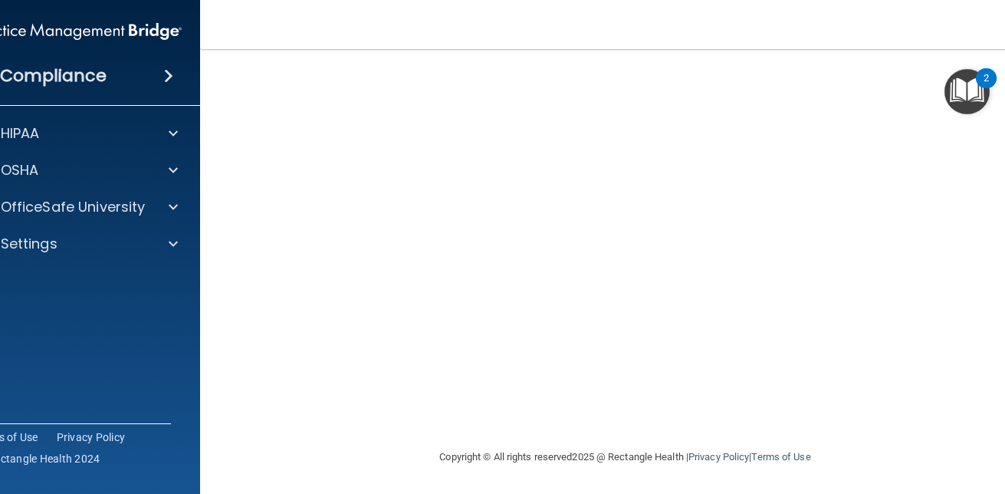
scroll to position [48, 0]
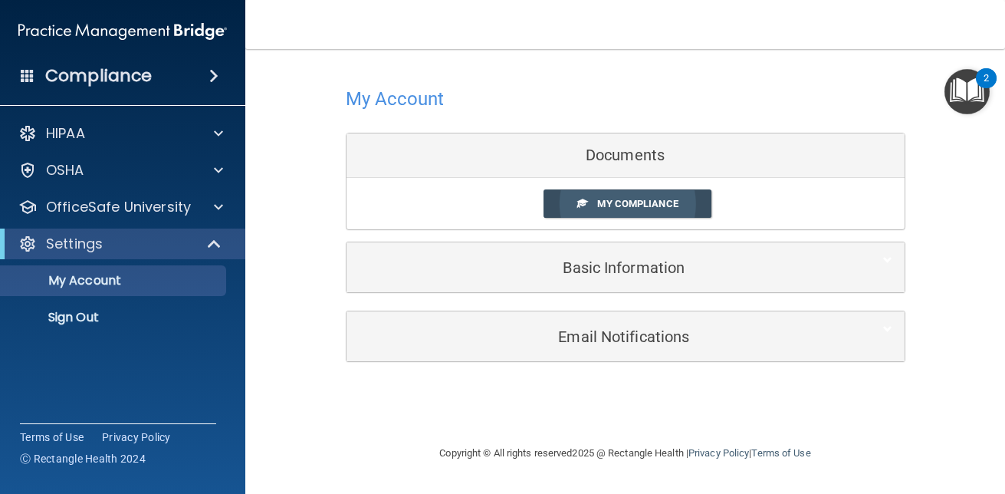
click at [586, 202] on span at bounding box center [582, 203] width 10 height 10
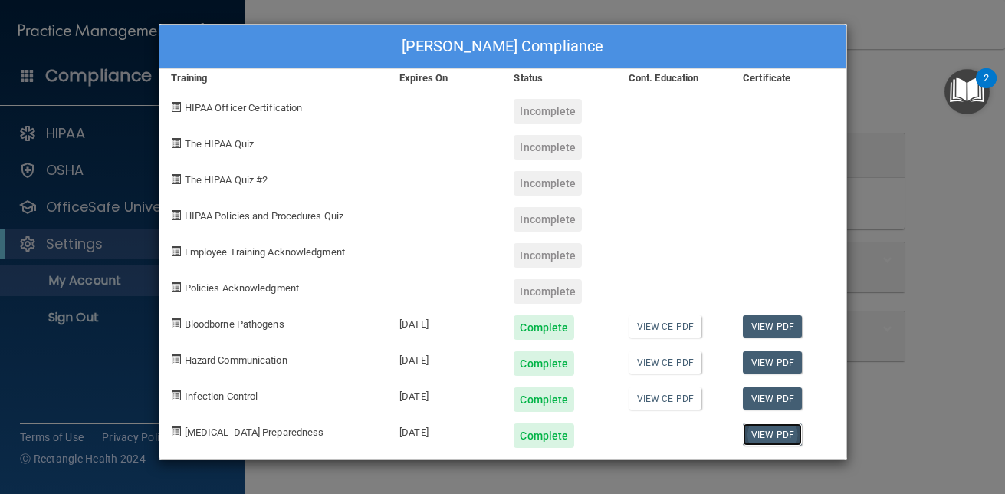
click at [773, 429] on link "View PDF" at bounding box center [772, 434] width 59 height 22
click at [683, 332] on link "View CE PDF" at bounding box center [665, 326] width 73 height 22
click at [977, 152] on div "Heather Reniere's Compliance Training Expires On Status Cont. Education Certifi…" at bounding box center [502, 247] width 1005 height 494
